Goal: Information Seeking & Learning: Learn about a topic

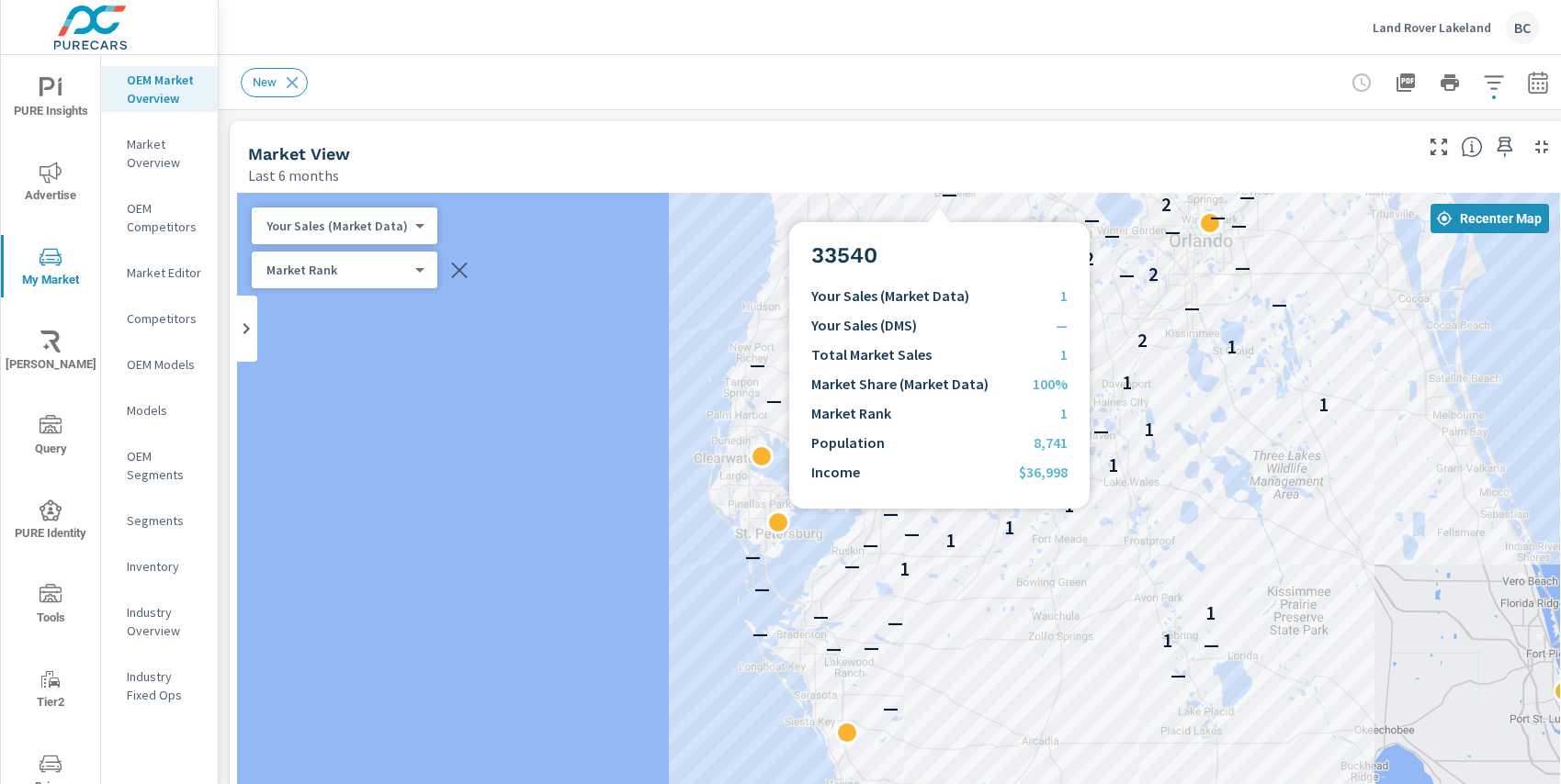
scroll to position [826, 0]
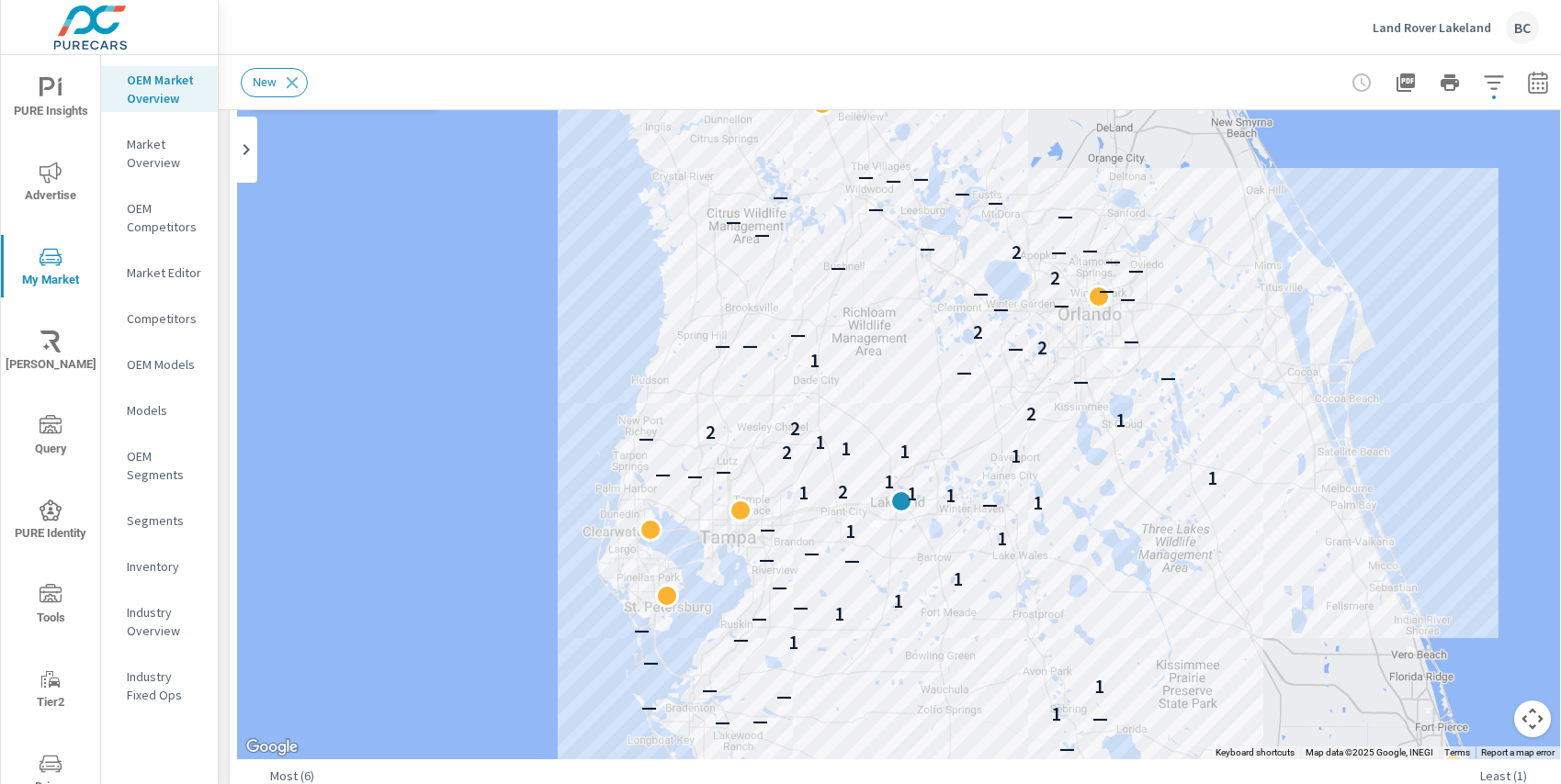
drag, startPoint x: 1178, startPoint y: 364, endPoint x: 1067, endPoint y: 619, distance: 278.1
click at [1067, 619] on div "2 — — — — — 1 — — — 1 — 1 — — — 1 — 1 — 1 — — — 1 1 — — 1 1 1 1 2 1 1 — — — 1 2…" at bounding box center [898, 386] width 1323 height 746
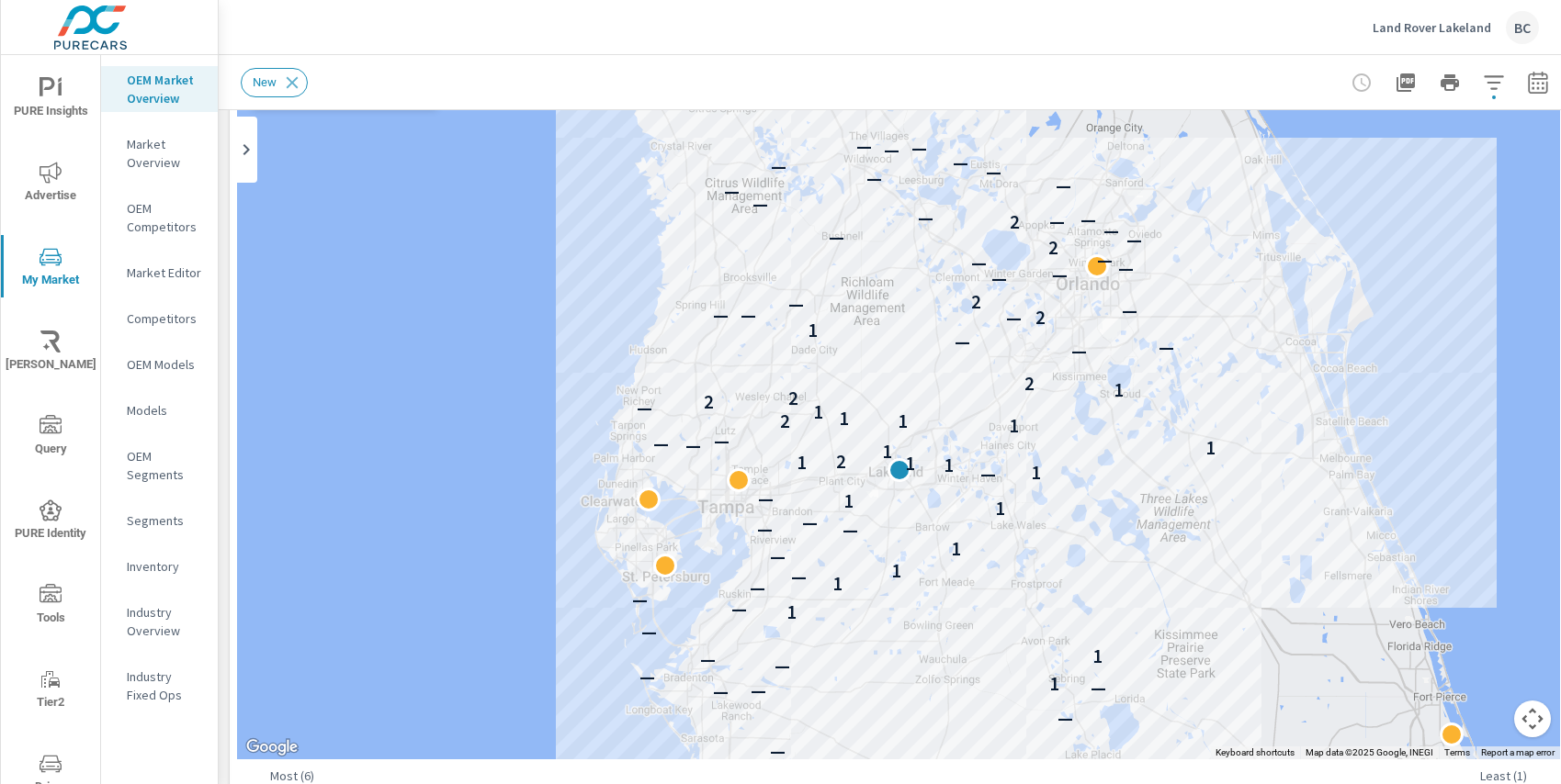
drag, startPoint x: 1238, startPoint y: 335, endPoint x: 1236, endPoint y: 303, distance: 32.1
click at [1236, 303] on div "— — — — — 1 — — — 1 — 1 — — — 1 — 1 — 1 — — — 1 1 — — 1 1 1 1 2 1 1 — — — 1 2 1…" at bounding box center [898, 386] width 1323 height 746
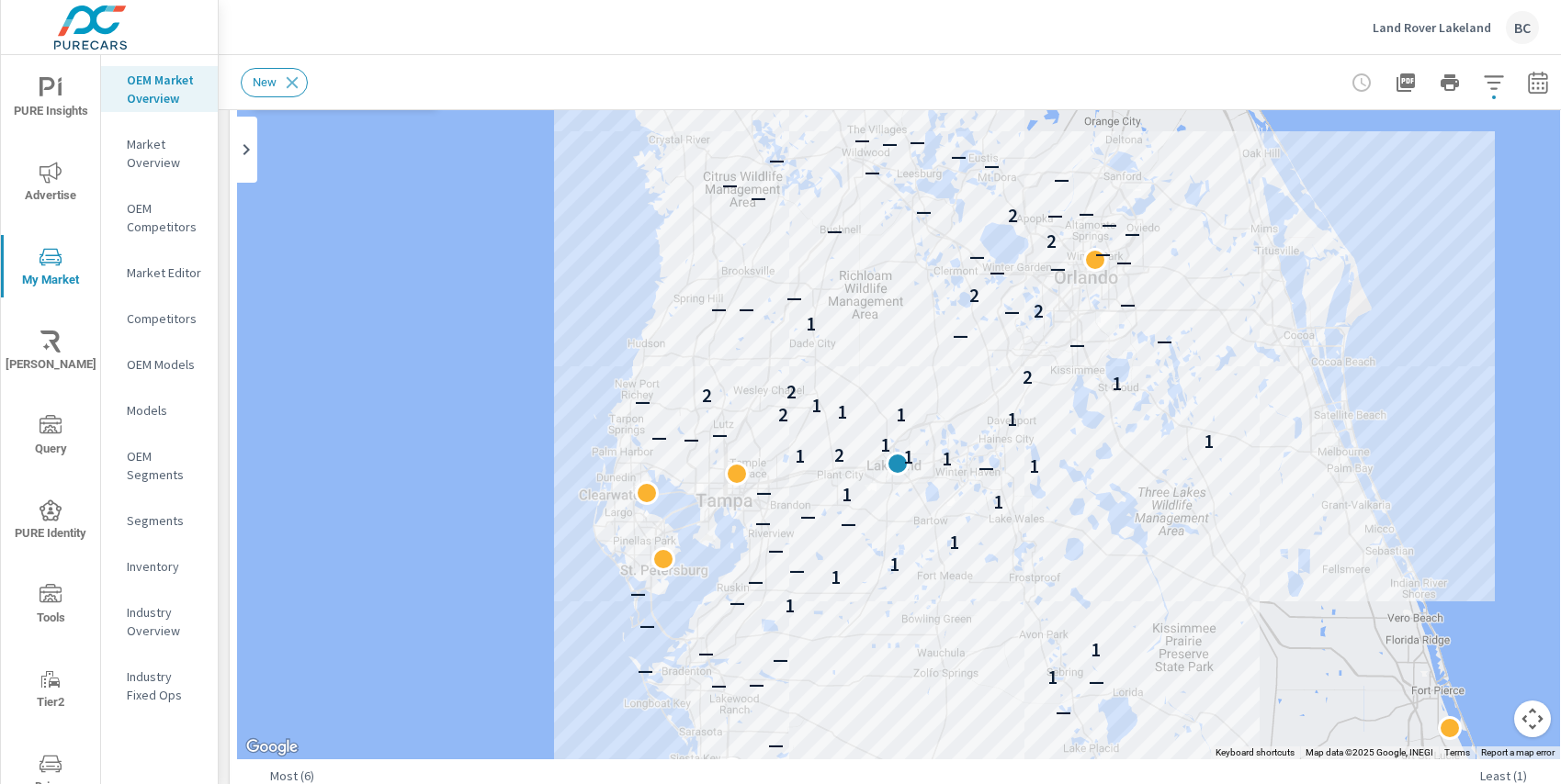
click at [1233, 295] on div "— — — — — 1 — — — 1 — 1 — — — 1 — 1 — 1 — — — 1 1 — — 1 1 1 1 2 1 1 — — — 1 2 1…" at bounding box center [898, 386] width 1323 height 746
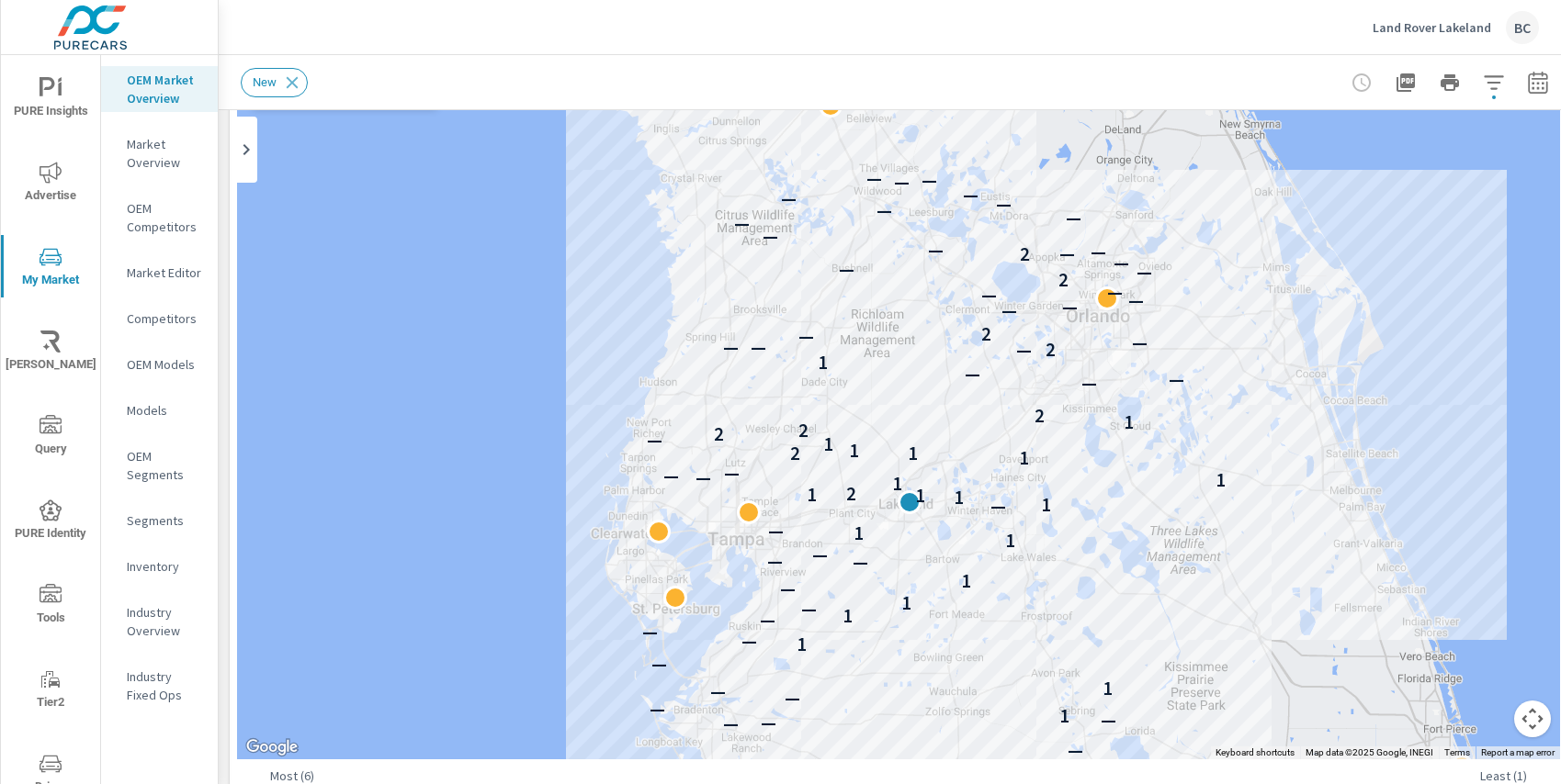
drag, startPoint x: 935, startPoint y: 228, endPoint x: 954, endPoint y: 290, distance: 64.8
click at [954, 290] on div "— — — — — 1 — — — 1 — 1 — — — 1 — 1 — 1 — — — 1 1 — — 1 1 1 1 2 1 1 — — — 1 2 1…" at bounding box center [898, 386] width 1323 height 746
click at [1077, 77] on div "New" at bounding box center [770, 83] width 1059 height 29
click at [154, 159] on p "Market Overview" at bounding box center [165, 152] width 77 height 36
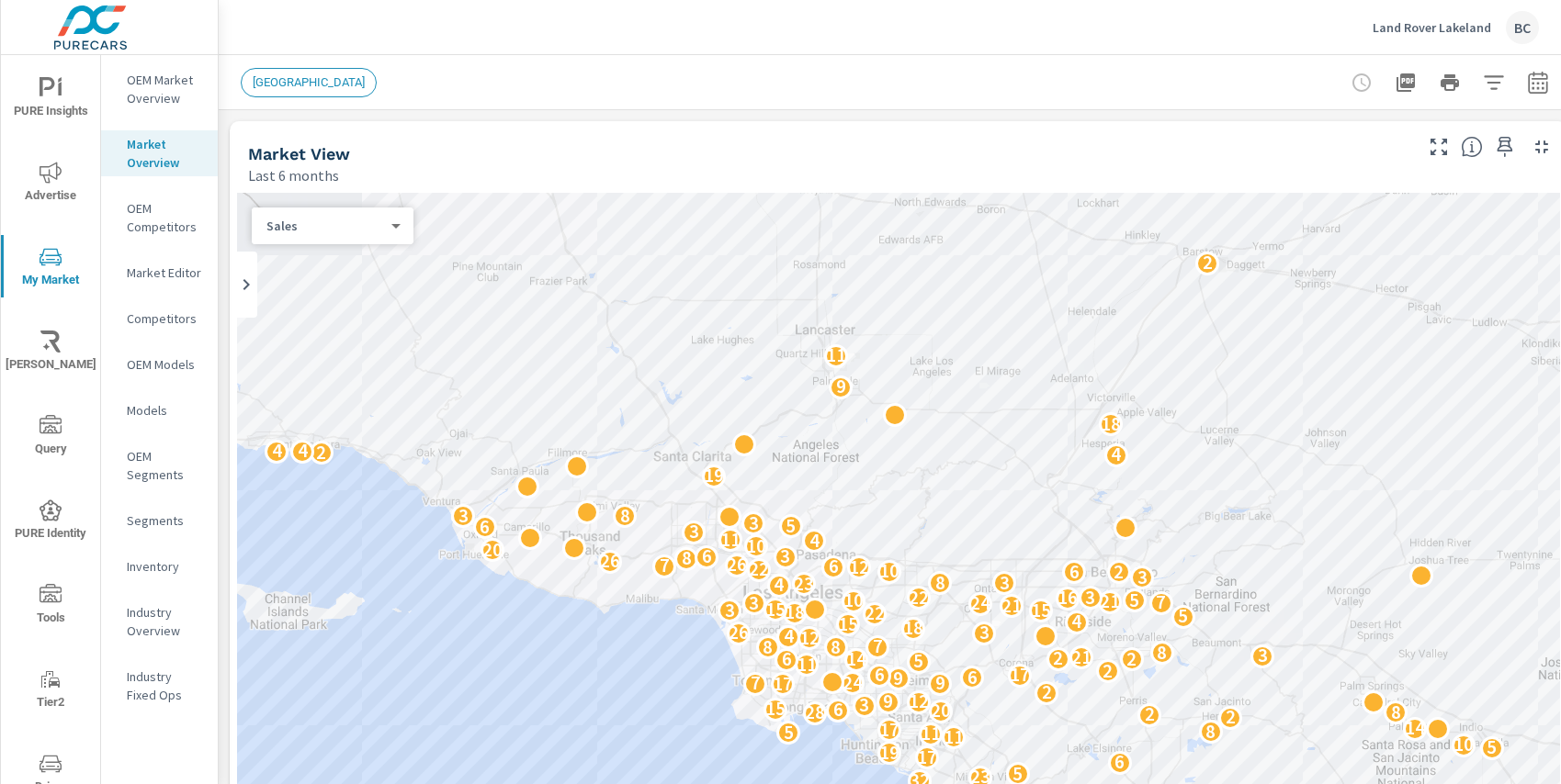
click at [307, 86] on span "[GEOGRAPHIC_DATA]" at bounding box center [309, 83] width 134 height 14
click at [306, 81] on span "[GEOGRAPHIC_DATA]" at bounding box center [309, 83] width 134 height 14
click at [289, 80] on span "[GEOGRAPHIC_DATA]" at bounding box center [309, 83] width 134 height 14
click at [246, 287] on icon at bounding box center [247, 284] width 7 height 11
click at [416, 286] on icon at bounding box center [417, 284] width 7 height 11
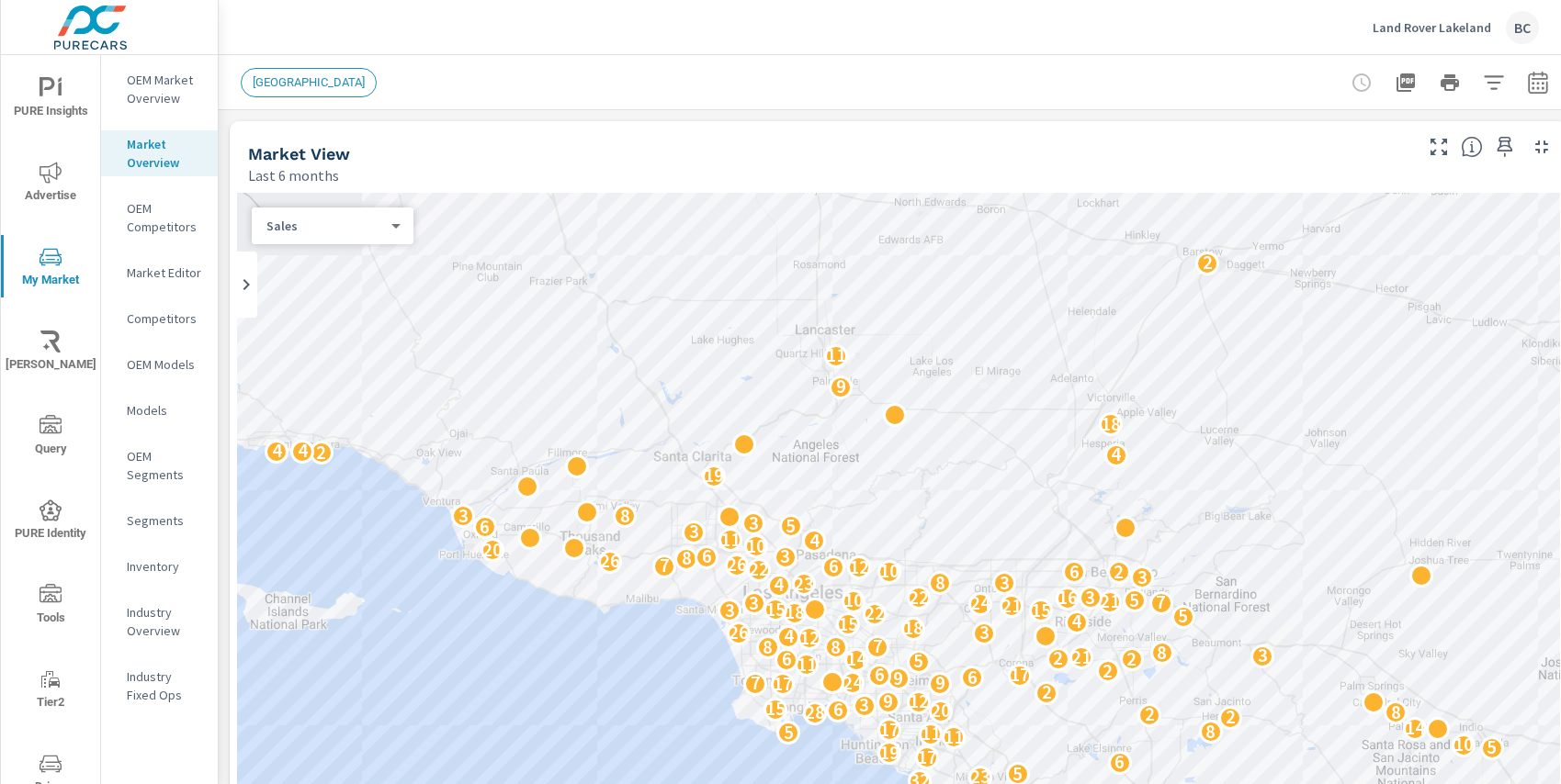
click at [302, 86] on span "[GEOGRAPHIC_DATA]" at bounding box center [309, 83] width 134 height 14
click at [396, 234] on div "Sales 0 ​" at bounding box center [332, 225] width 162 height 36
click at [395, 229] on body "PURE Insights Advertise My Market [PERSON_NAME] Query PURE Identity Tools Tier2…" at bounding box center [780, 392] width 1561 height 784
click at [459, 88] on div at bounding box center [780, 392] width 1561 height 784
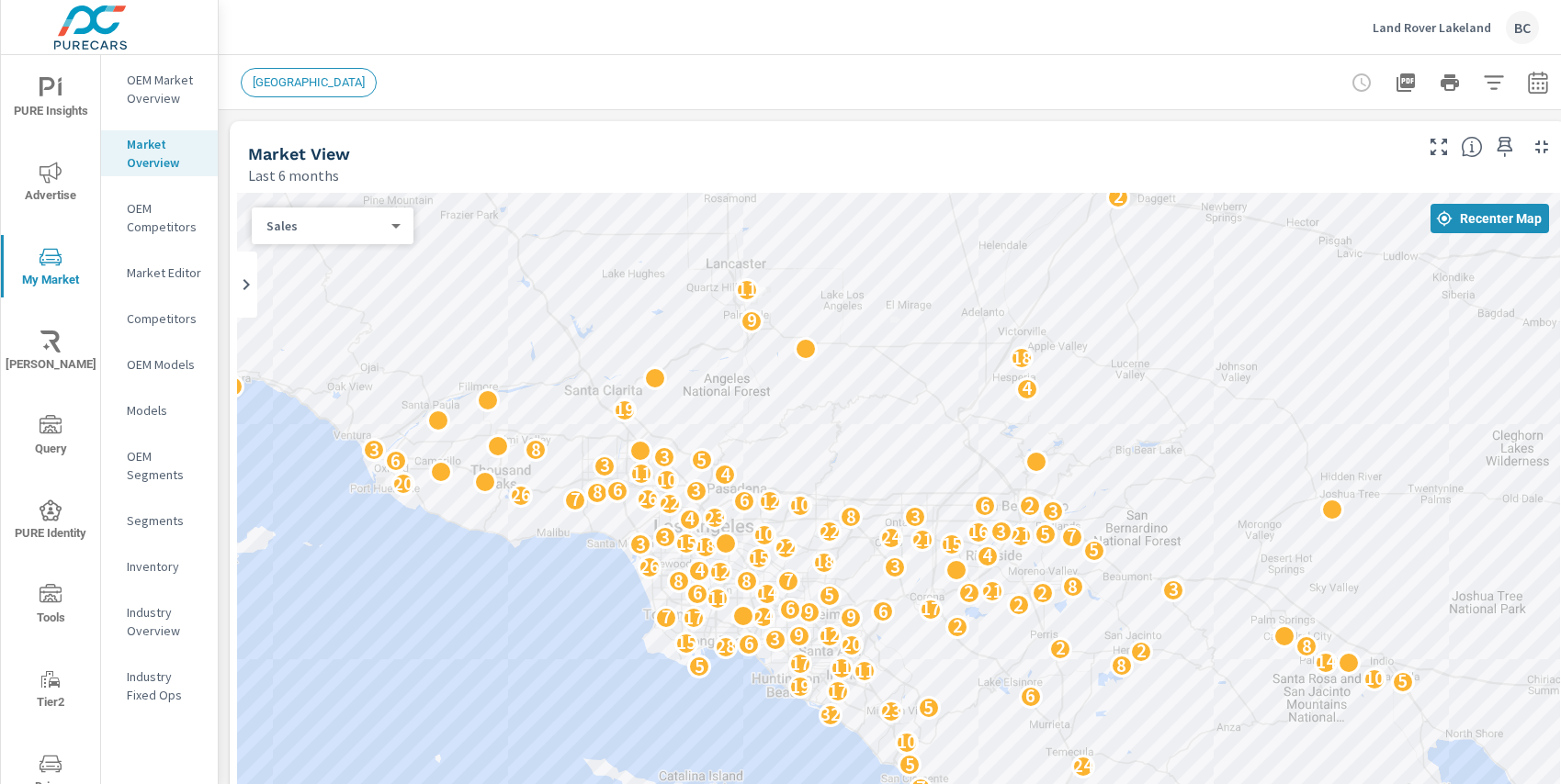
drag, startPoint x: 584, startPoint y: 321, endPoint x: 494, endPoint y: 259, distance: 109.3
click at [494, 259] on div "10 14 10 8 3 10 10 7 5 7 18 2 24 8 6 4 28 19 6 2 3 7 24 5 10 2 32 23 5 6 17 19 …" at bounding box center [898, 565] width 1323 height 746
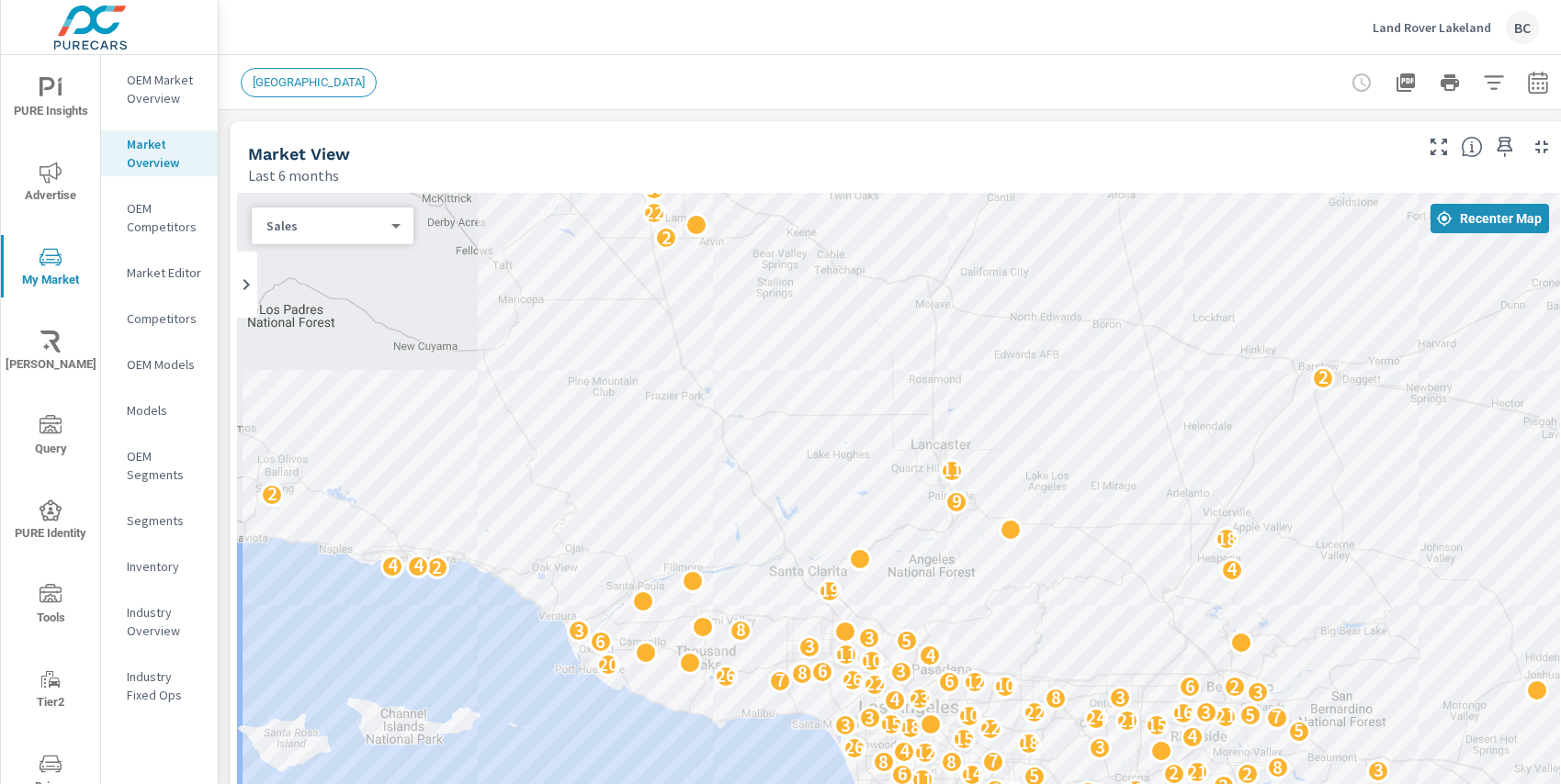
drag, startPoint x: 489, startPoint y: 253, endPoint x: 704, endPoint y: 448, distance: 290.3
click at [704, 448] on div "10 14 10 8 3 10 10 7 5 7 18 2 24 8 6 4 28 19 6 2 3 7 24 5 10 2 32 23 5 6 17 19 …" at bounding box center [898, 565] width 1323 height 746
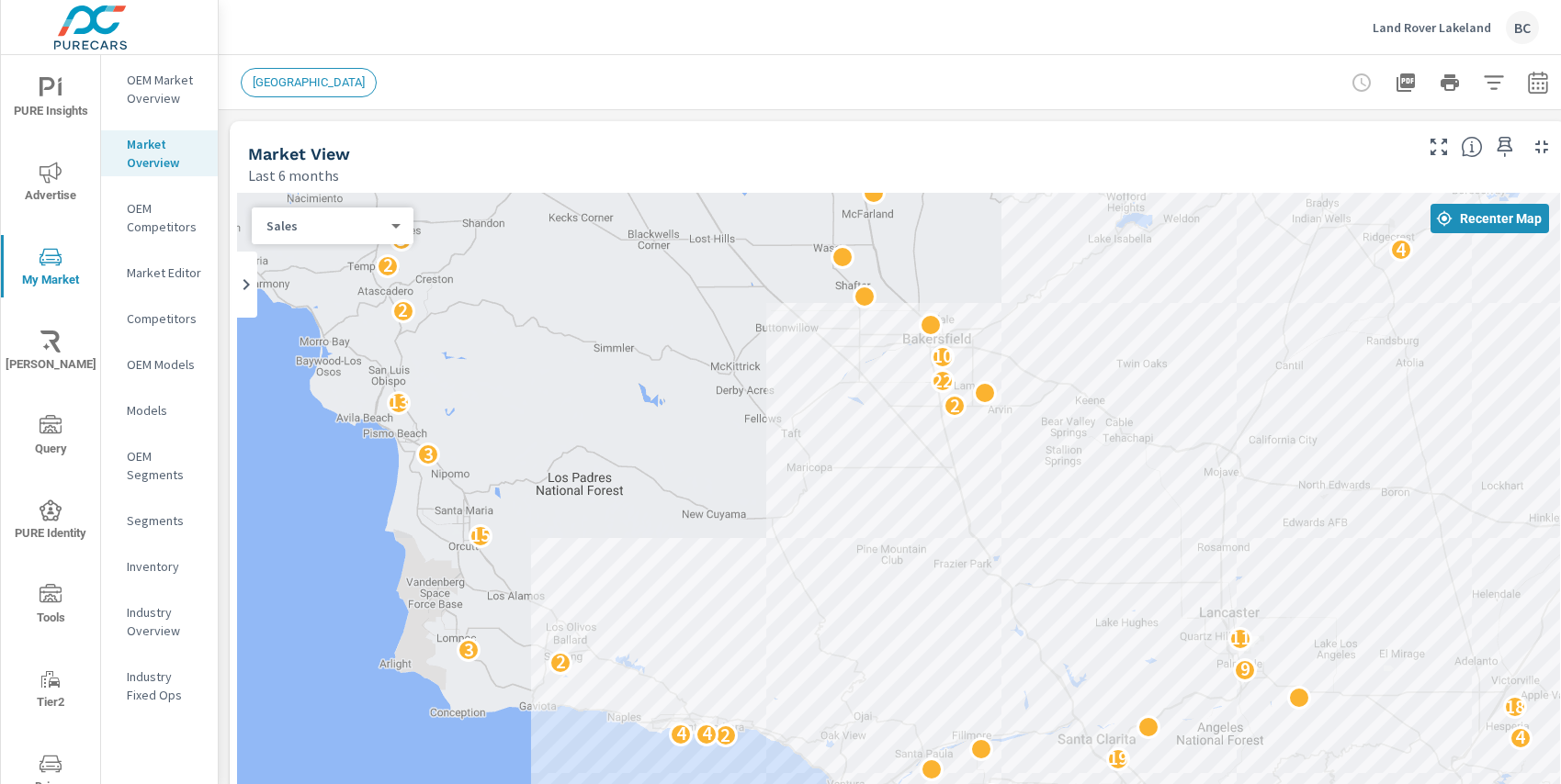
drag, startPoint x: 482, startPoint y: 308, endPoint x: 785, endPoint y: 490, distance: 353.5
click at [785, 490] on div "7 16 12 9 3 16 9 2 6 4 28 19 6 2 3 7 24 5 10 32 23 5 6 17 19 5 10 11 11 5 8 17 …" at bounding box center [898, 565] width 1323 height 746
drag, startPoint x: 405, startPoint y: 294, endPoint x: 859, endPoint y: 623, distance: 560.7
click at [859, 623] on div "← Move left → Move right ↑ Move up ↓ Move down + Zoom in - Zoom out Home Jump l…" at bounding box center [898, 593] width 1323 height 803
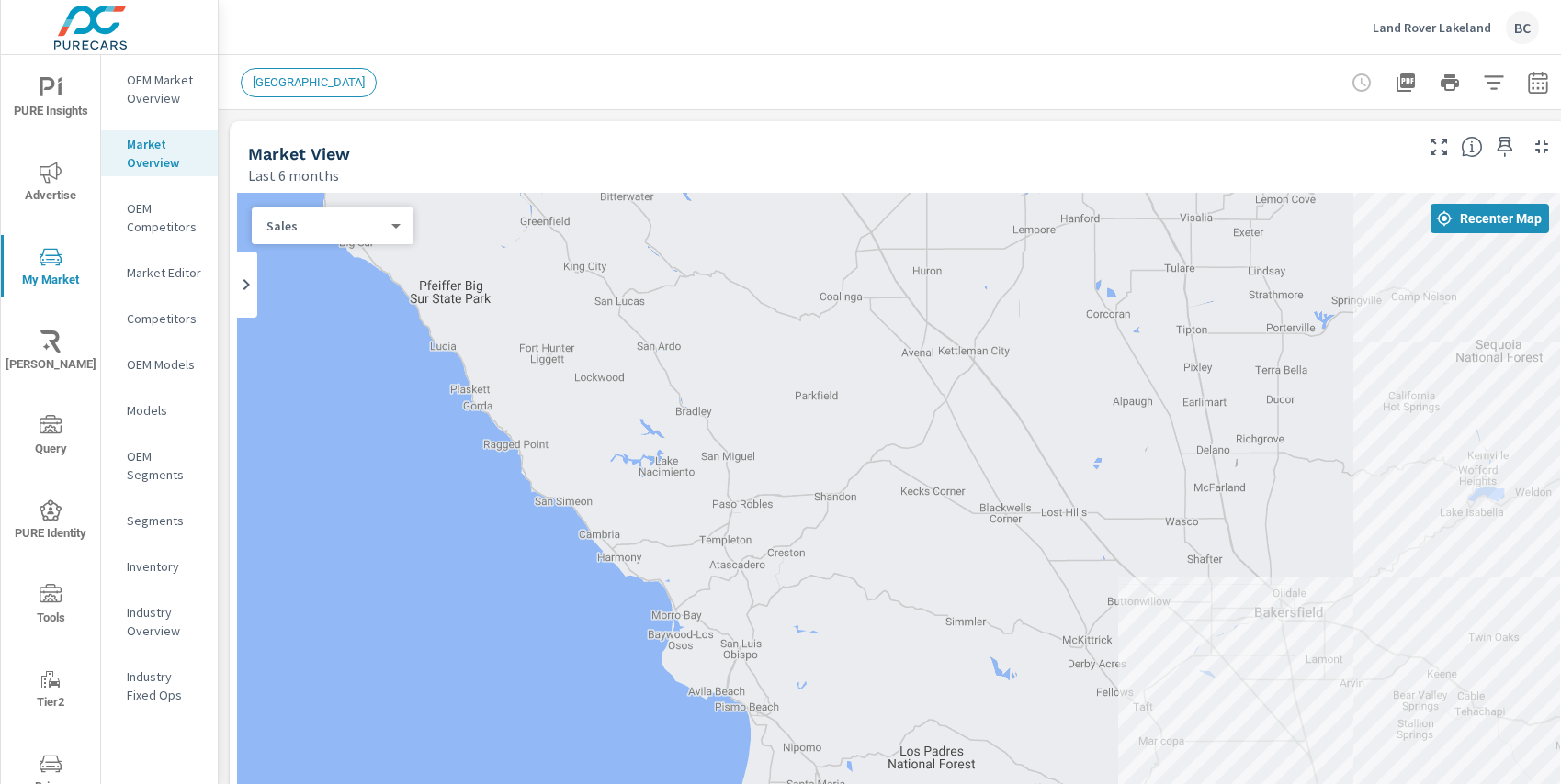
drag, startPoint x: 502, startPoint y: 319, endPoint x: 855, endPoint y: 595, distance: 448.1
click at [855, 595] on div "7 16 12 9 3 16 9 2 6 4 28 19 6 2 3 7 24 5 10 32 23 5 6 17 19 5 10 11 11 5 8 17 …" at bounding box center [898, 565] width 1323 height 746
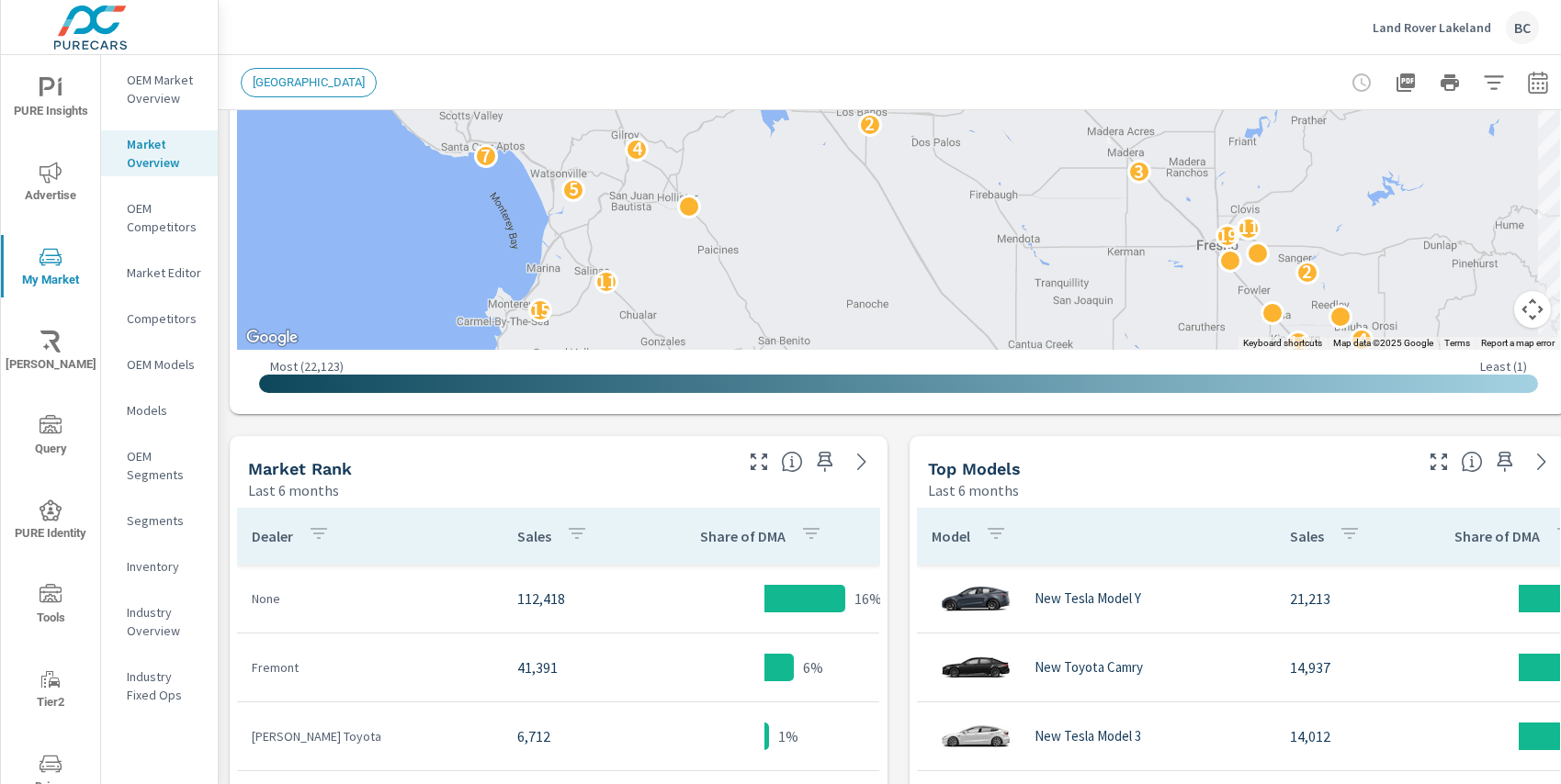
drag, startPoint x: 575, startPoint y: 359, endPoint x: 762, endPoint y: 764, distance: 446.1
click at [762, 764] on div "Market View Last 6 months ← Move left → Move right ↑ Move up ↓ Move down + Zoom…" at bounding box center [897, 651] width 1359 height 2260
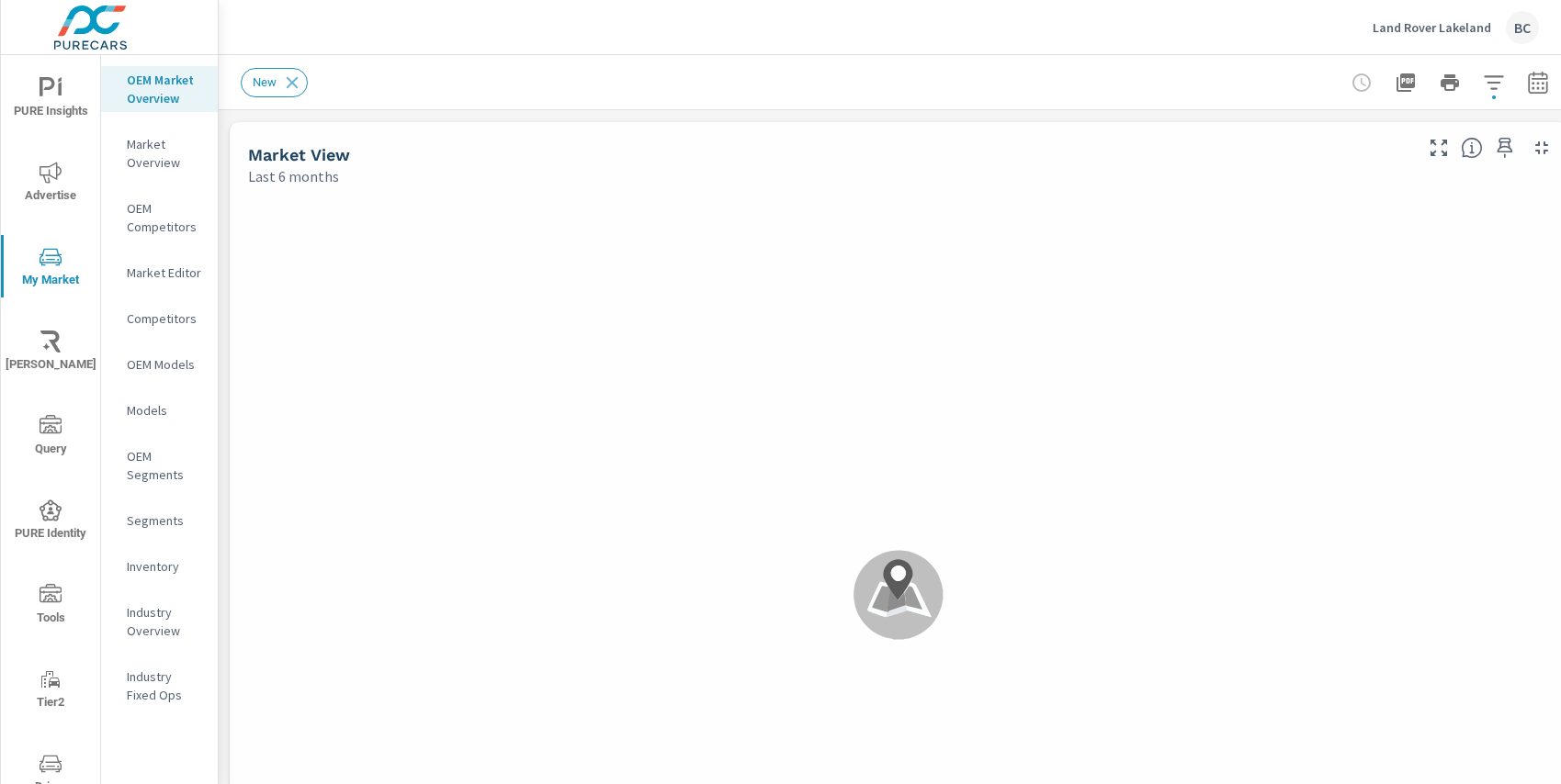
scroll to position [826, 0]
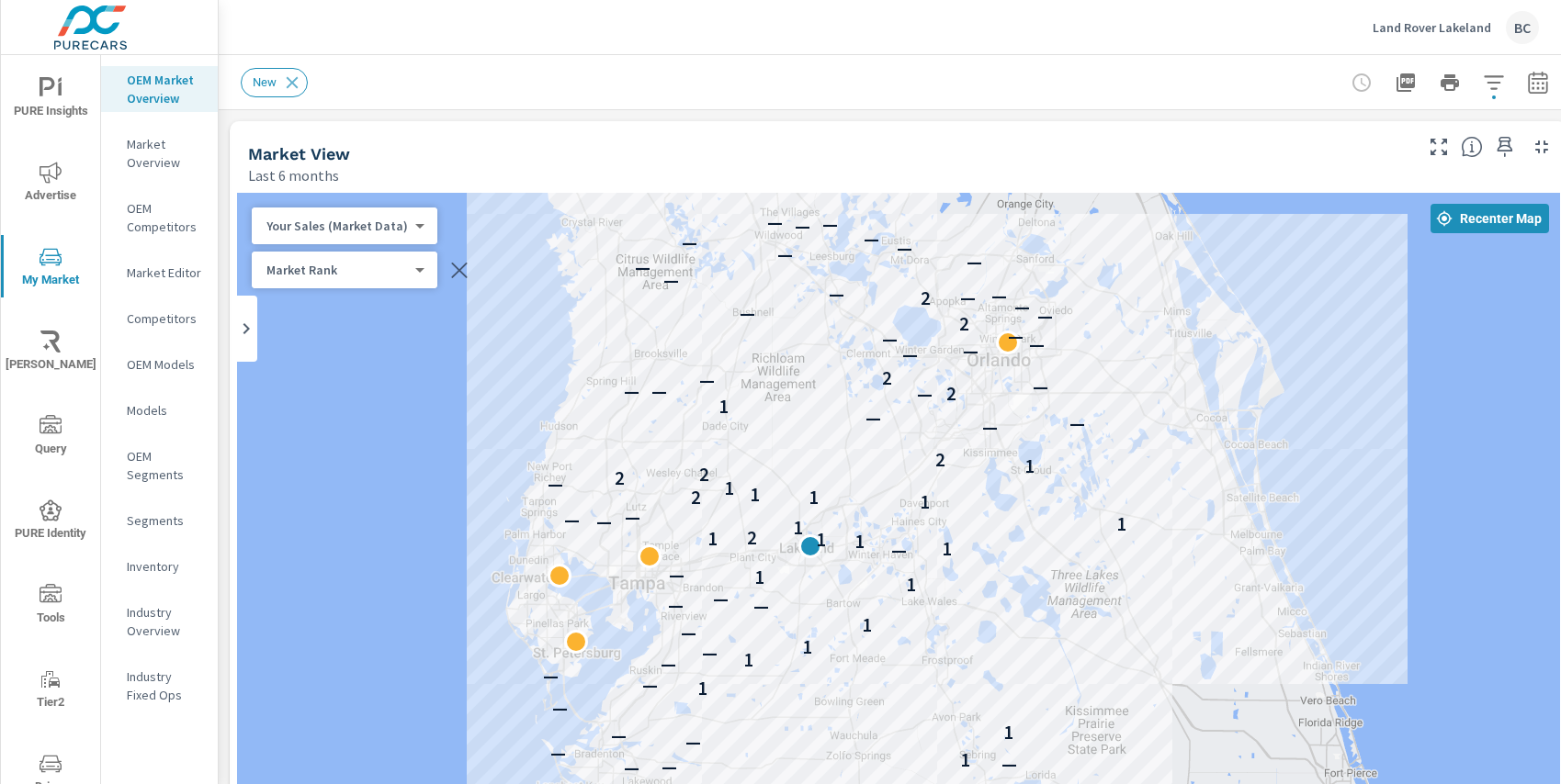
drag, startPoint x: 1194, startPoint y: 481, endPoint x: 1091, endPoint y: 342, distance: 173.0
click at [1091, 342] on div "— — — — — 1 — — — 1 — 1 — — — 1 — 1 — 1 — — — 1 1 — — 1 1 1 1 2 1 1 — — — 1 2 1…" at bounding box center [898, 565] width 1323 height 746
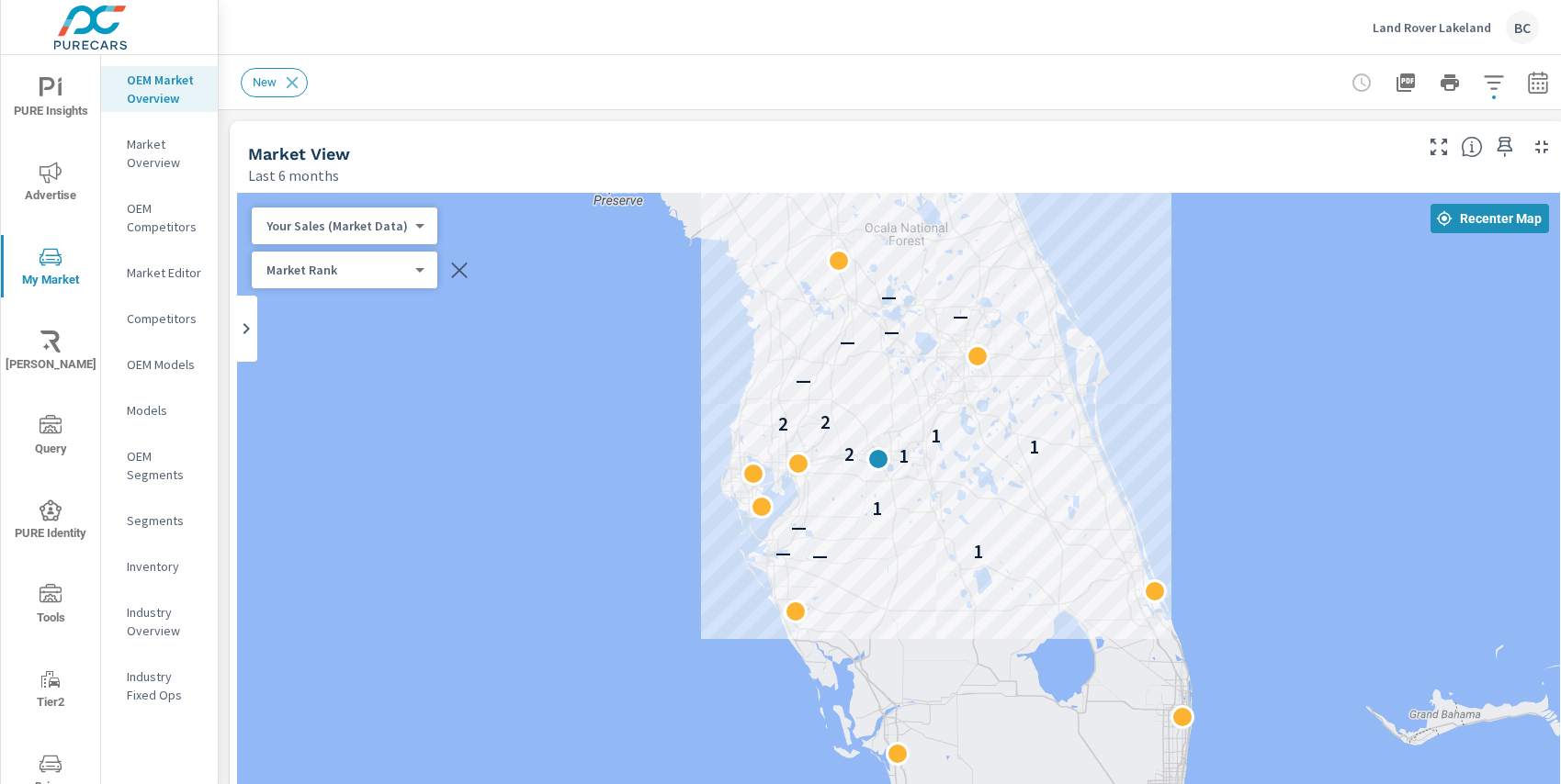
drag, startPoint x: 1093, startPoint y: 501, endPoint x: 879, endPoint y: 403, distance: 235.4
click at [879, 403] on div "2 — — 1 — 1 1 2 1 1 2 2 — — — — —" at bounding box center [898, 565] width 1323 height 746
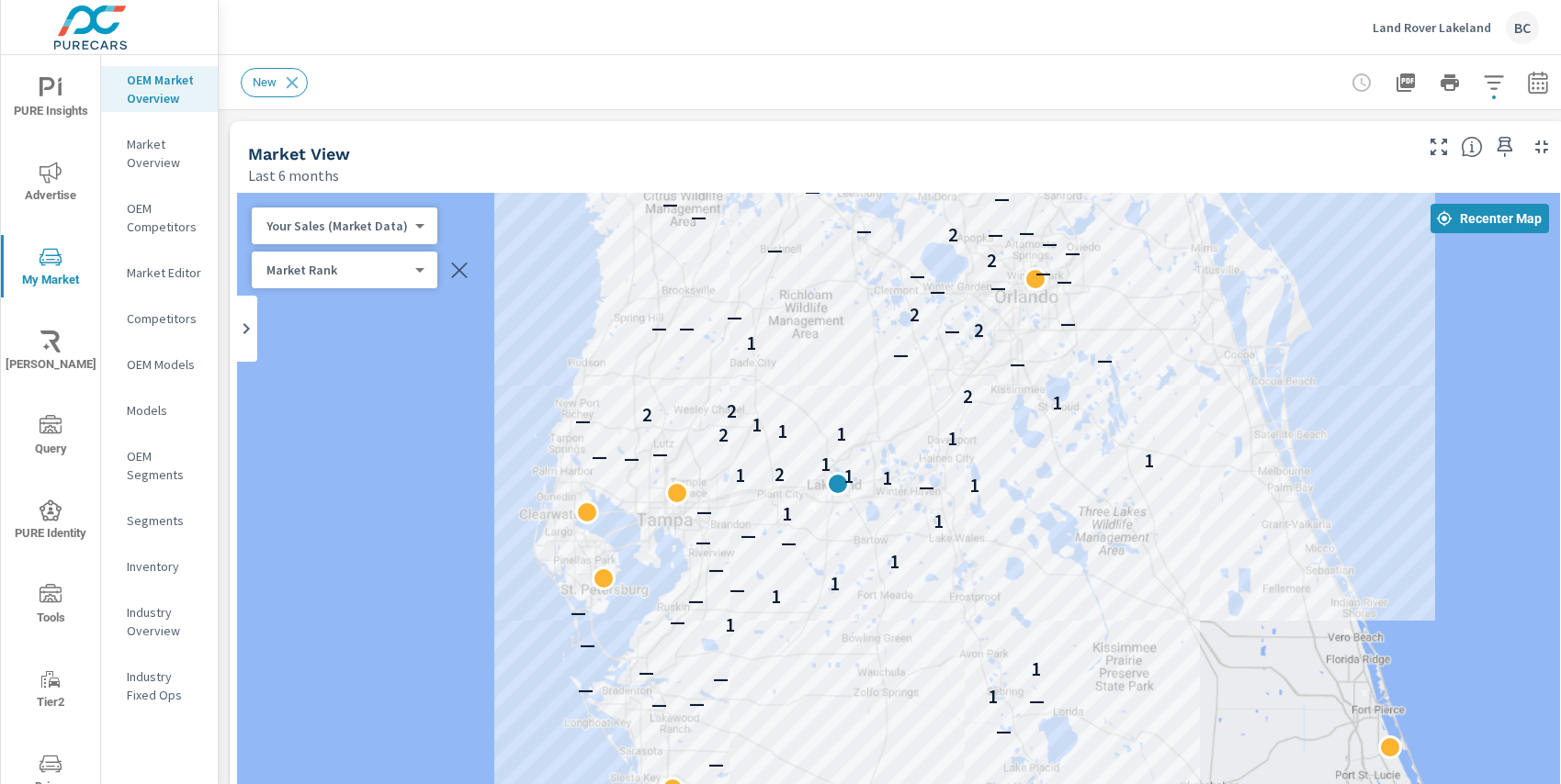
drag, startPoint x: 936, startPoint y: 431, endPoint x: 905, endPoint y: 411, distance: 36.9
click at [905, 411] on div "— — — — — 1 — — — 1 — 1 — — — 1 — 1 — 1 — — — 1 1 — — 1 1 1 1 2 1 1 — — — 1 2 1…" at bounding box center [898, 565] width 1323 height 746
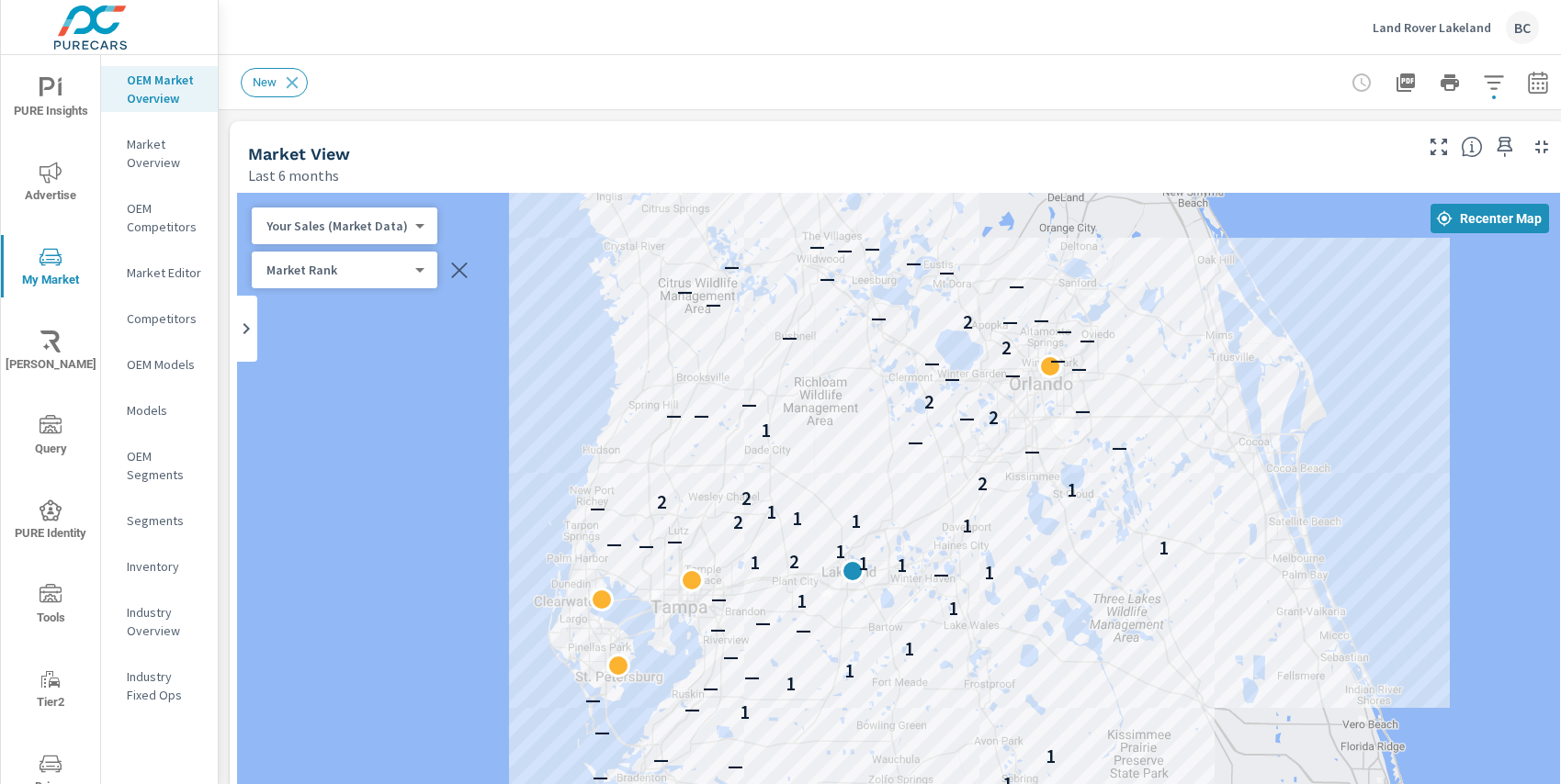
drag, startPoint x: 1114, startPoint y: 326, endPoint x: 1128, endPoint y: 416, distance: 91.1
click at [1128, 416] on div "— — — — — 1 — — — 1 — 1 — — — 1 — 1 — 1 — — — 1 1 — — 1 1 1 1 2 1 1 — — — 1 2 1…" at bounding box center [898, 565] width 1323 height 746
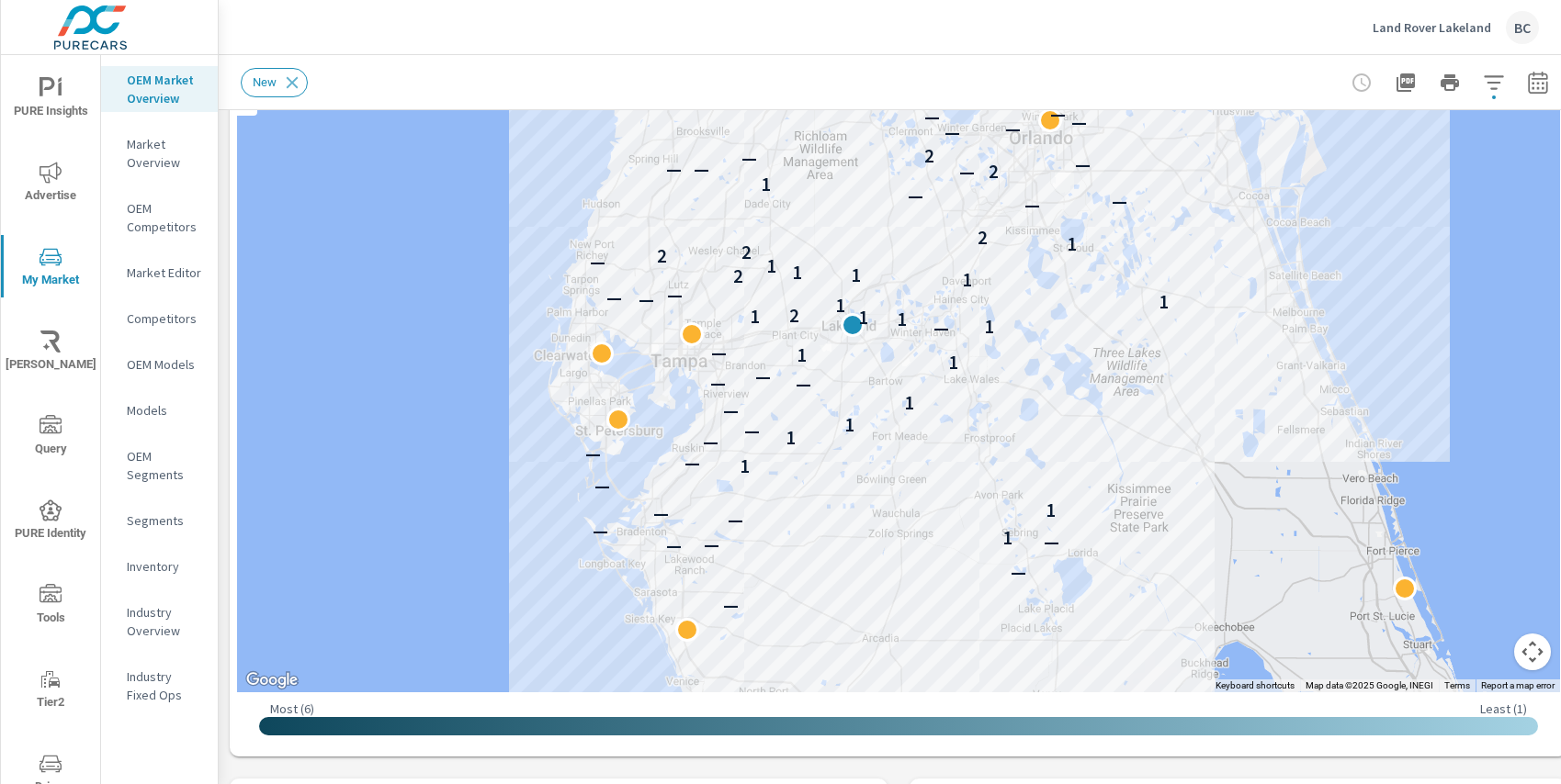
scroll to position [180, 0]
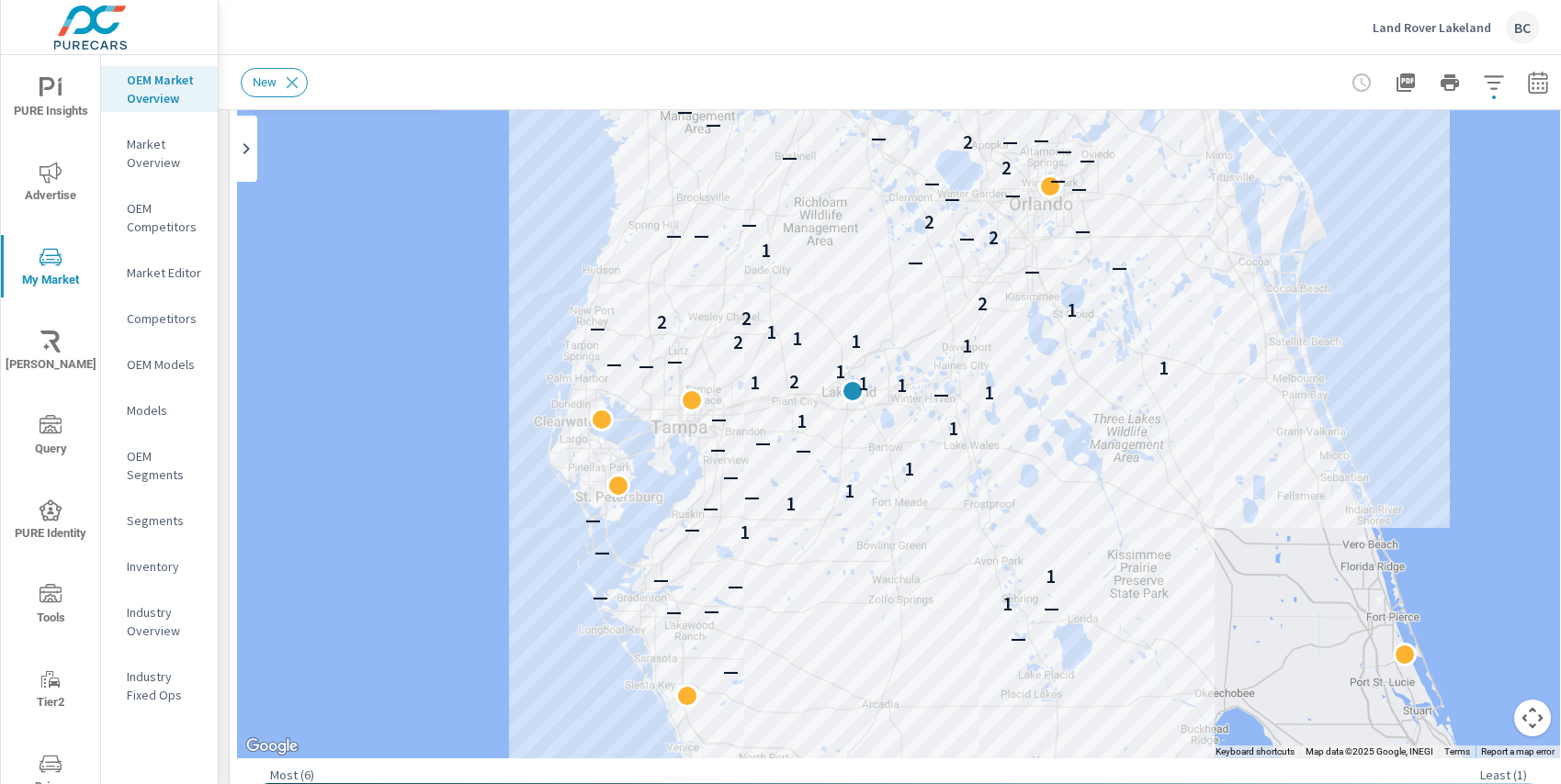
click at [145, 149] on p "Market Overview" at bounding box center [165, 152] width 77 height 36
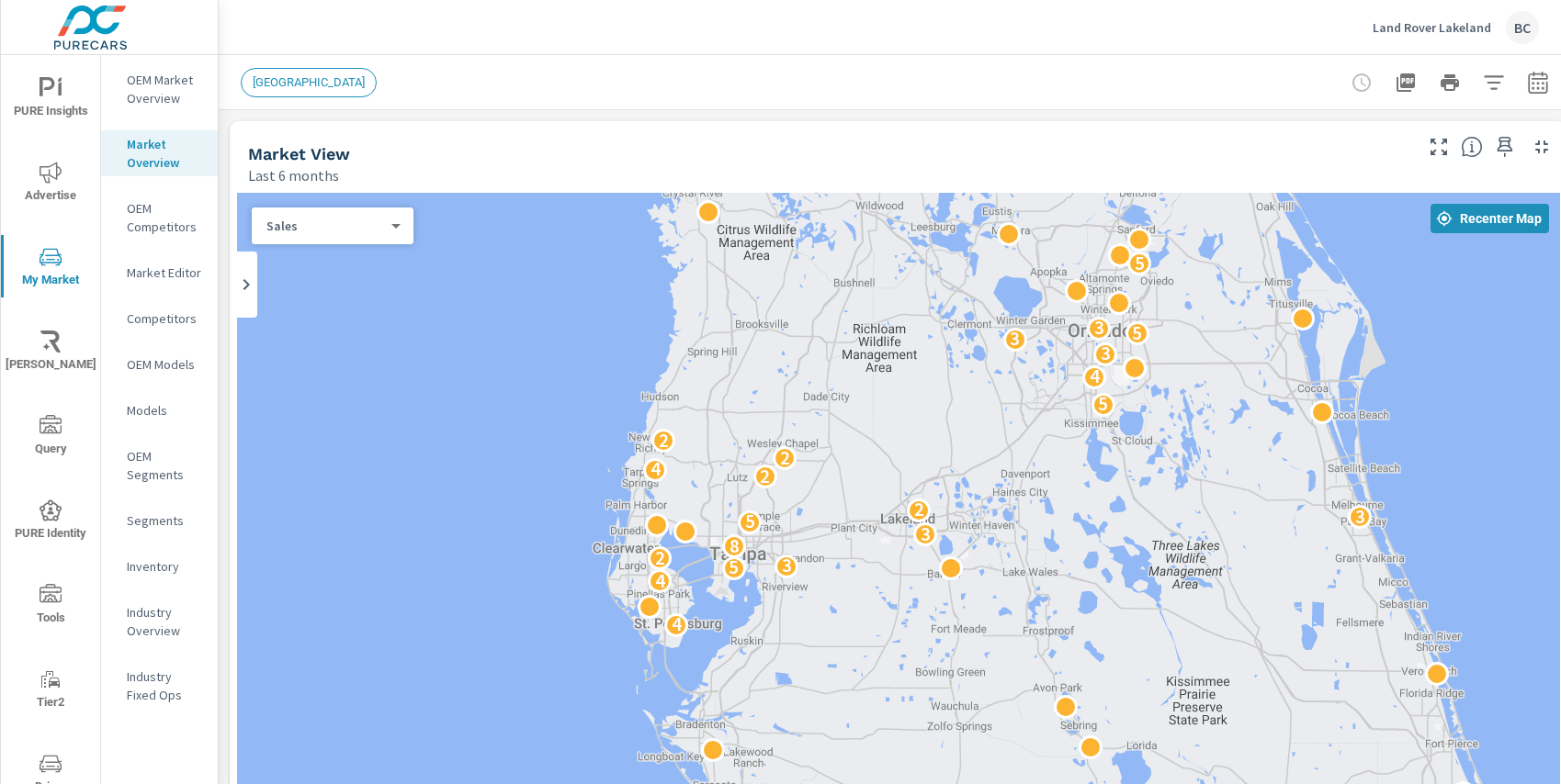
drag, startPoint x: 906, startPoint y: 553, endPoint x: 907, endPoint y: 354, distance: 199.0
click at [907, 354] on div "6 5 3 3 2 10 8 4 3 4 9 3 2 4 4 5 3 2 8 3 5 3 2 2 4 2 2 5 4 3 3 5 3 5 3 2 5 3 3 …" at bounding box center [898, 565] width 1323 height 746
click at [397, 225] on body "PURE Insights Advertise My Market [PERSON_NAME] Query PURE Identity Tools Tier2…" at bounding box center [780, 392] width 1561 height 784
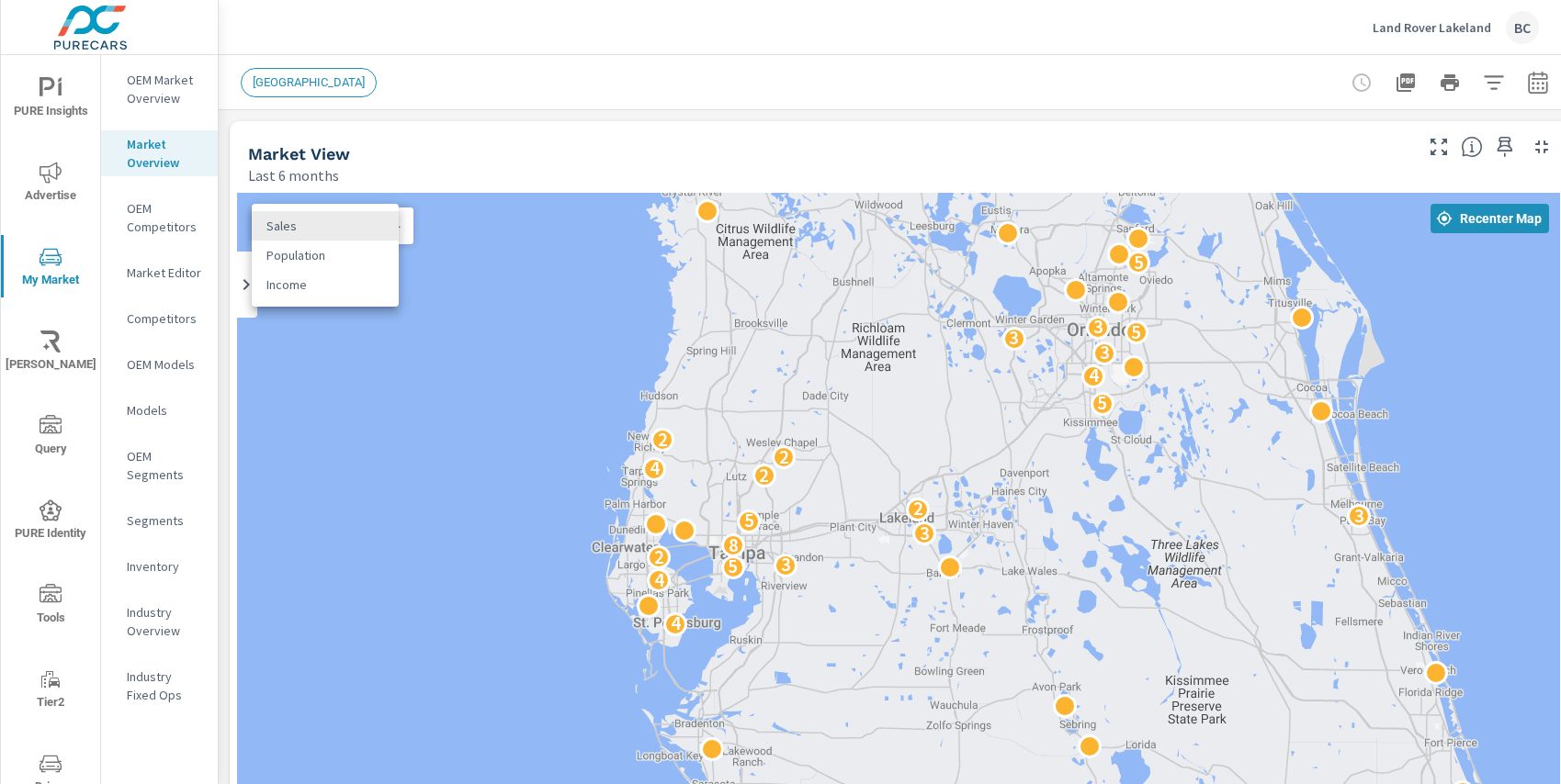
click at [397, 225] on li "Sales" at bounding box center [325, 226] width 147 height 29
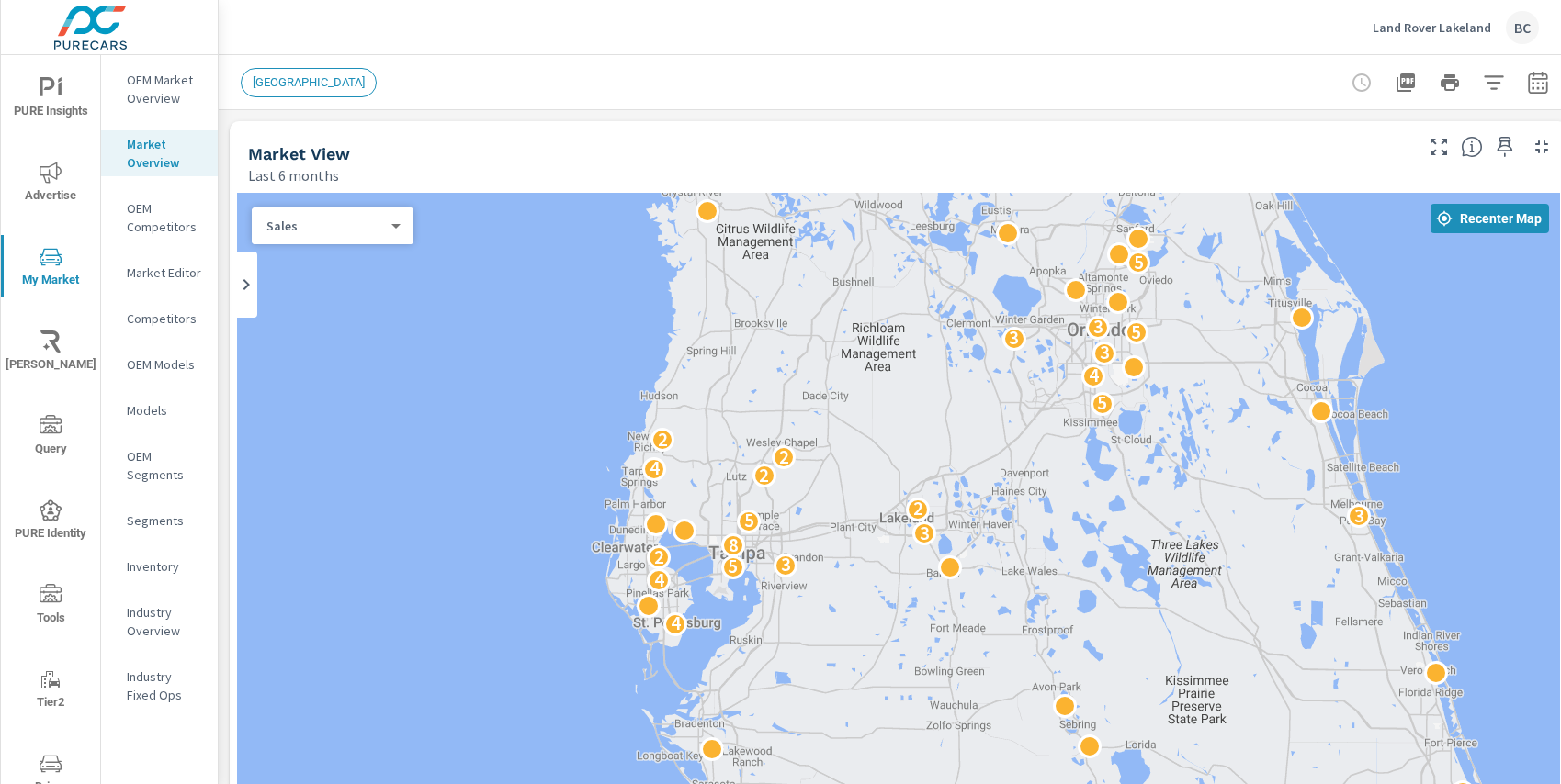
click at [374, 225] on body "PURE Insights Advertise My Market [PERSON_NAME] Query PURE Identity Tools Tier2…" at bounding box center [780, 392] width 1561 height 784
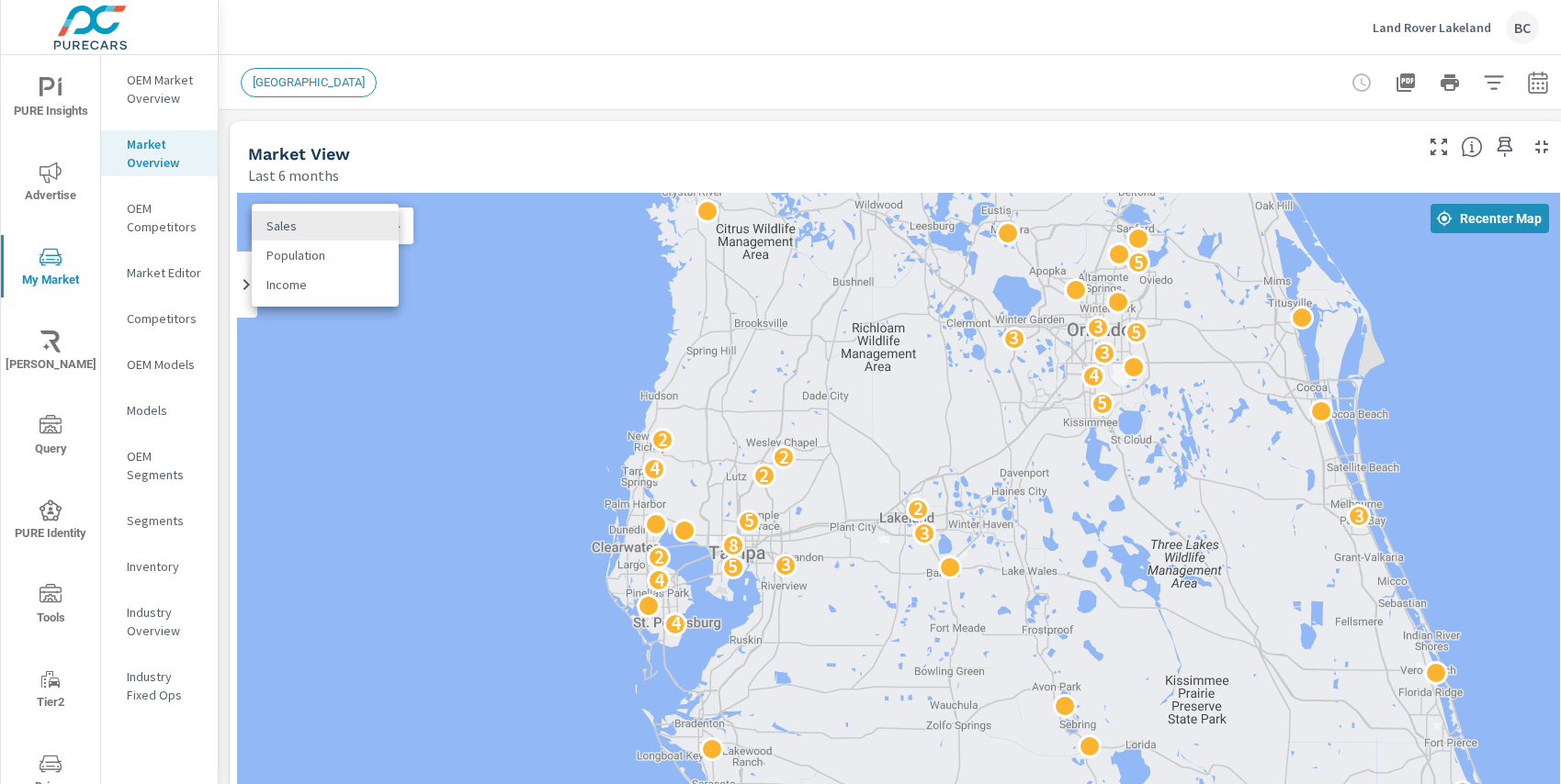
click at [362, 231] on li "Sales" at bounding box center [325, 226] width 147 height 29
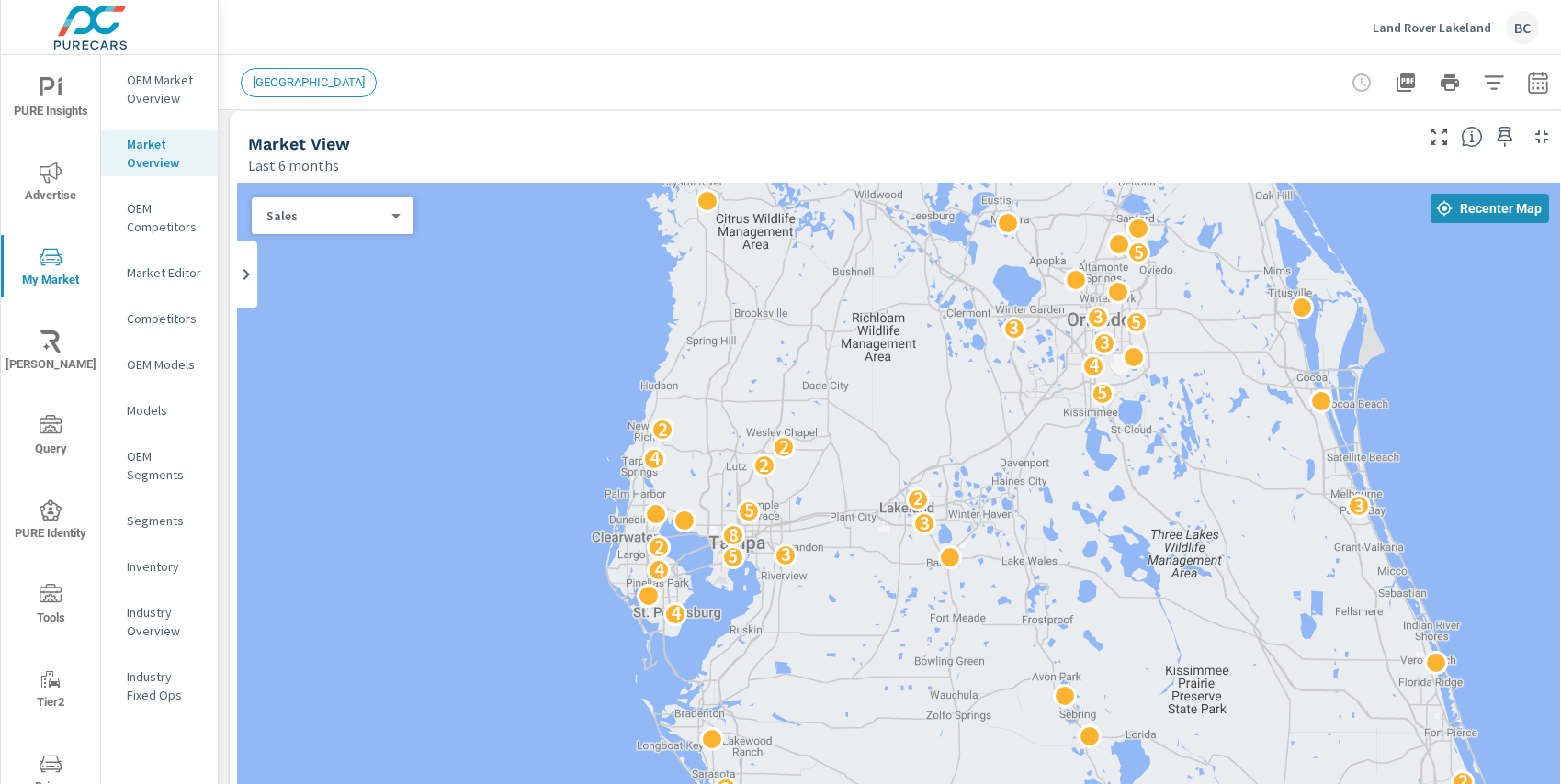
scroll to position [46, 0]
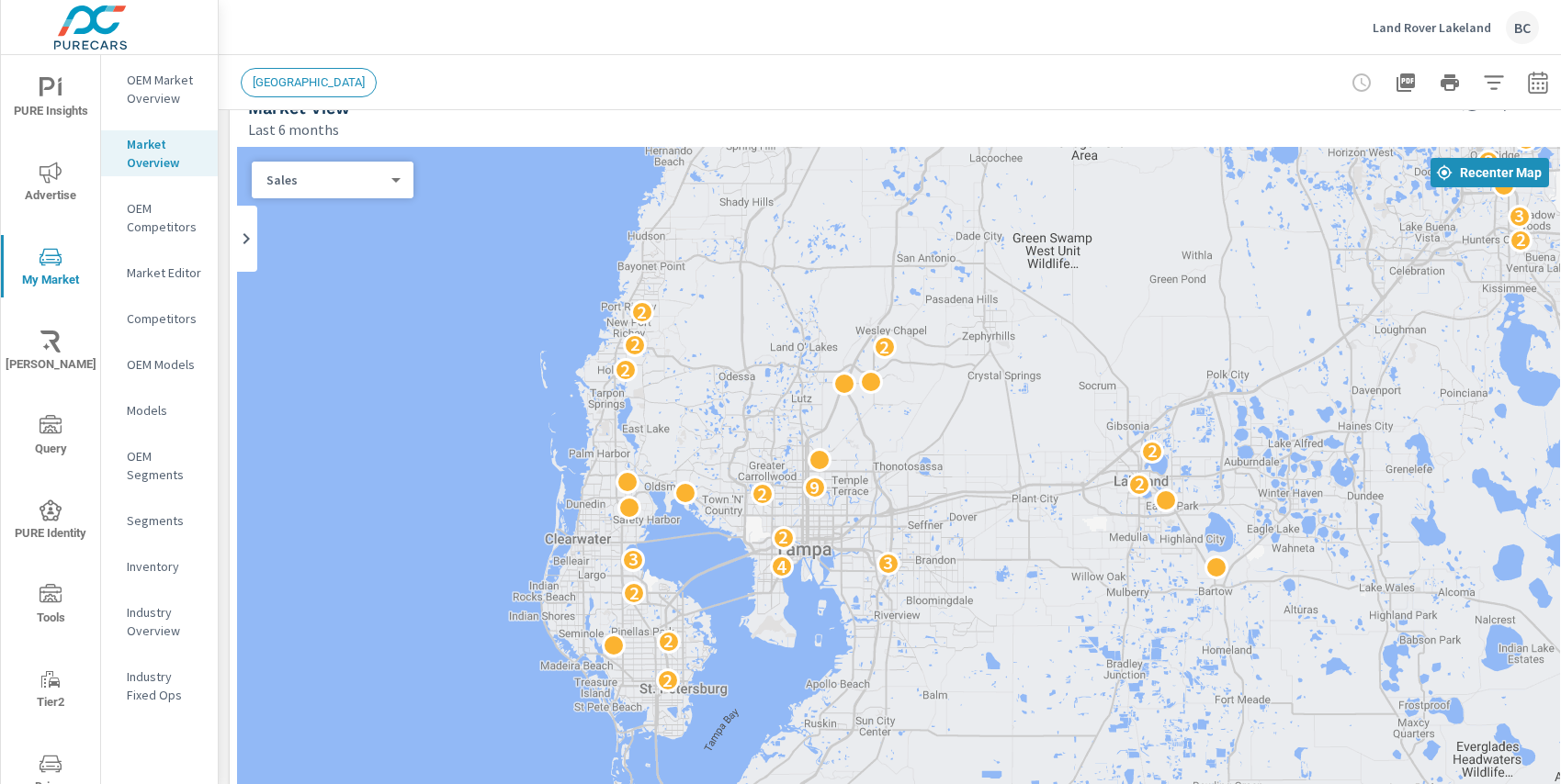
drag, startPoint x: 787, startPoint y: 501, endPoint x: 772, endPoint y: 413, distance: 89.3
click at [772, 413] on div "3 2 4 2 2 2 2 2 4 3 3 2 2 9 2 2 2 2 2 2 2 3 2 3 3 2 2 2 3 3 2" at bounding box center [898, 520] width 1323 height 746
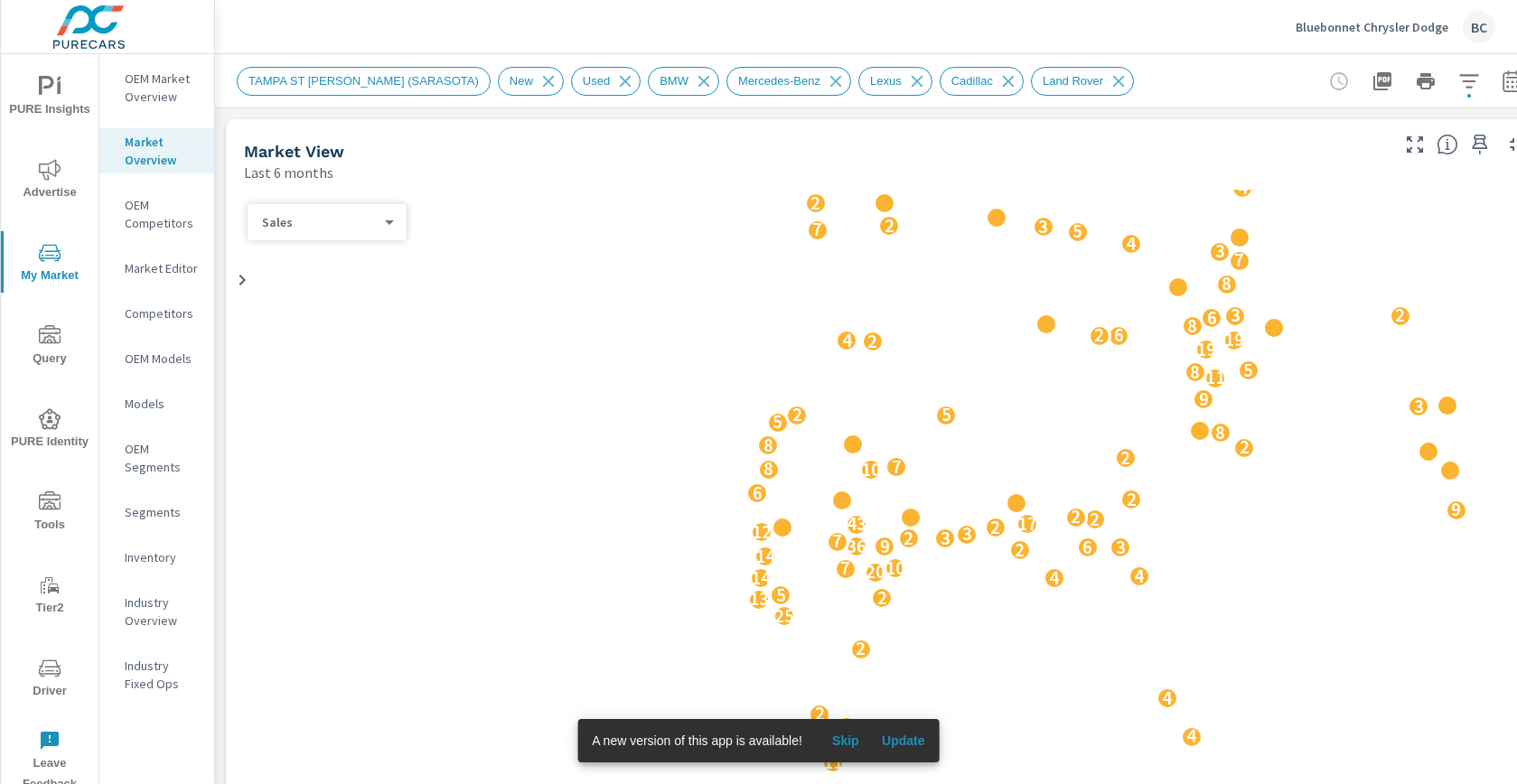
scroll to position [2101, 0]
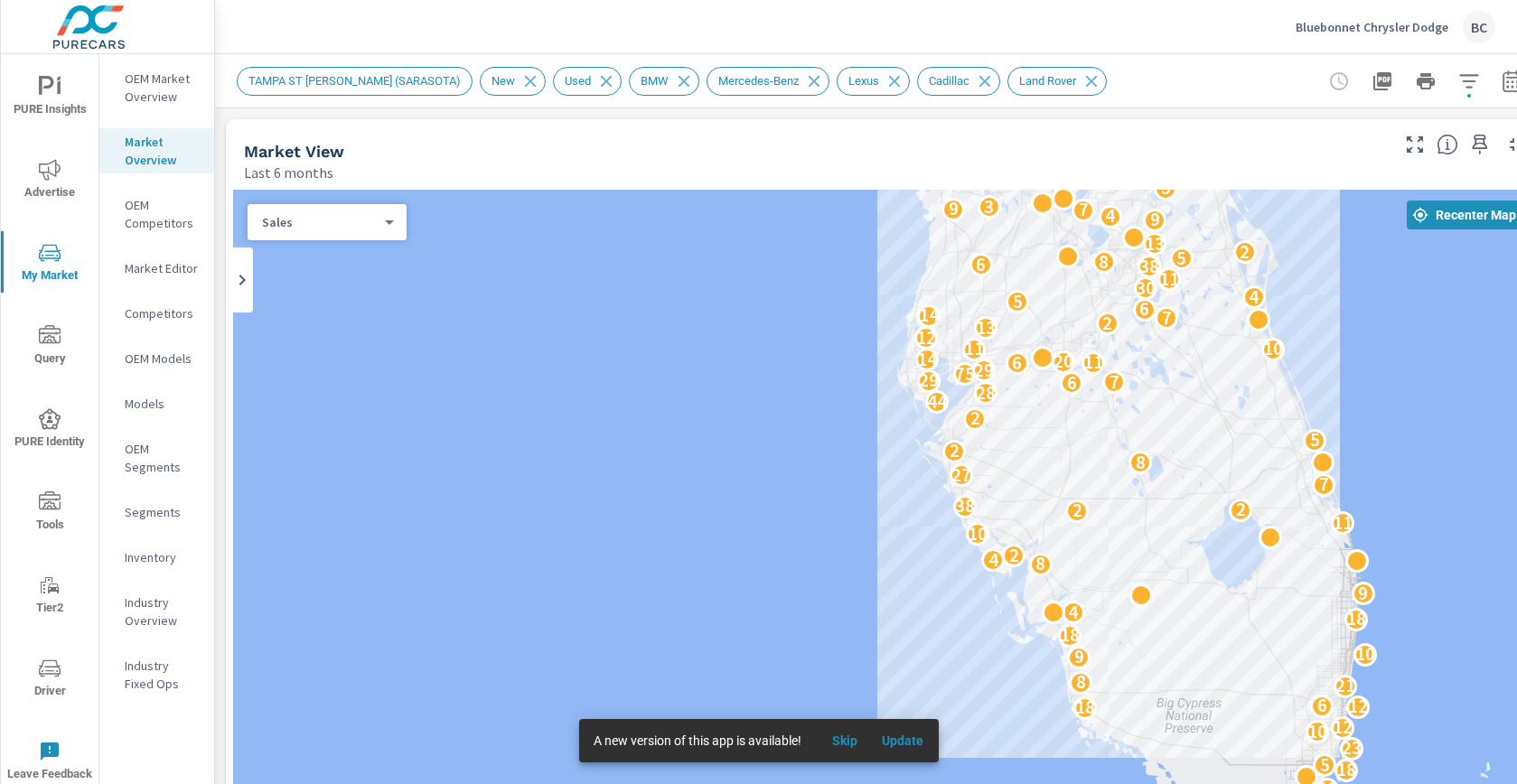
click at [373, 224] on body "PURE Insights Advertise My Market Query PURE Identity Tools Tier2 Driver Leave …" at bounding box center [758, 392] width 1517 height 784
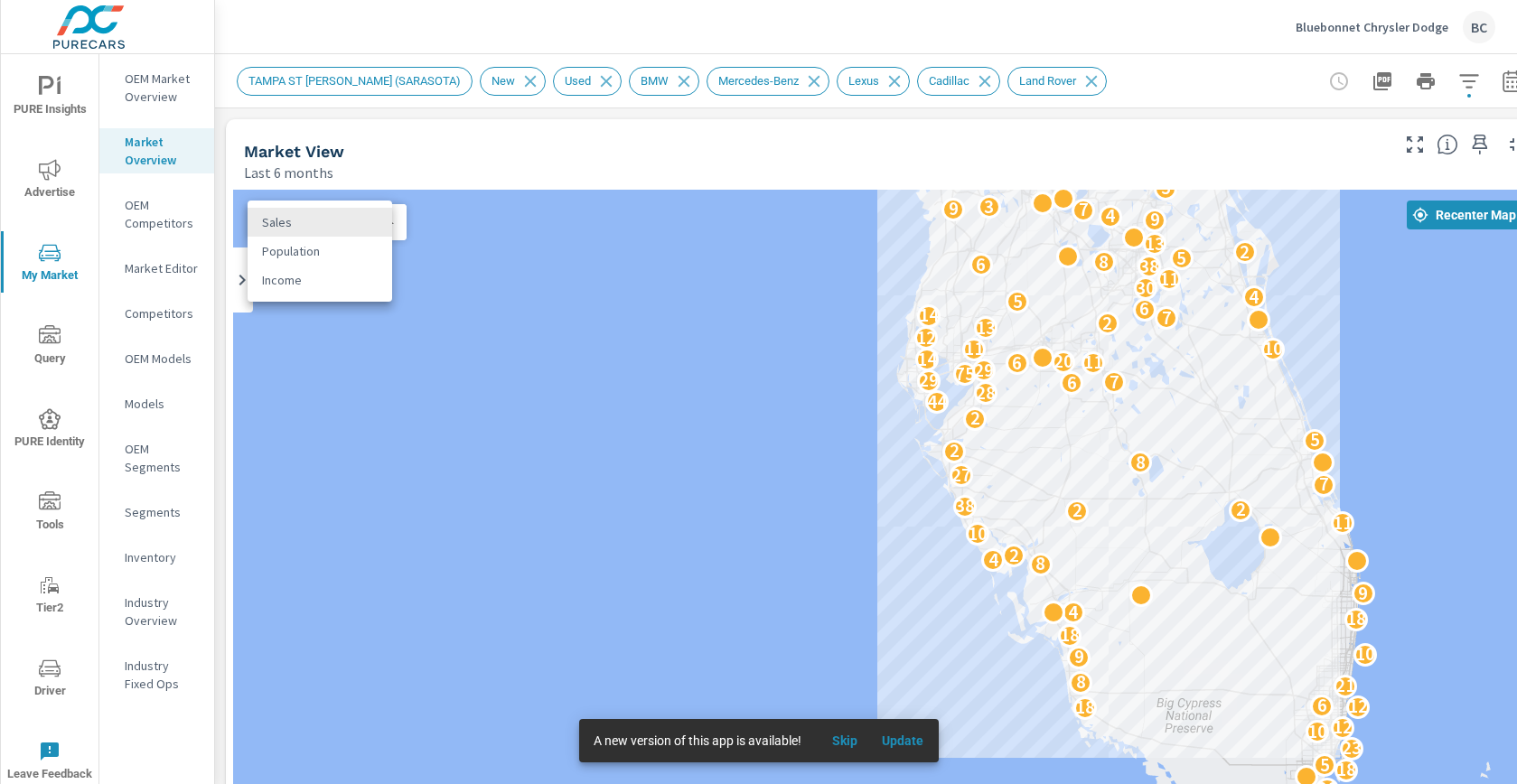
click at [424, 170] on div at bounding box center [758, 392] width 1517 height 784
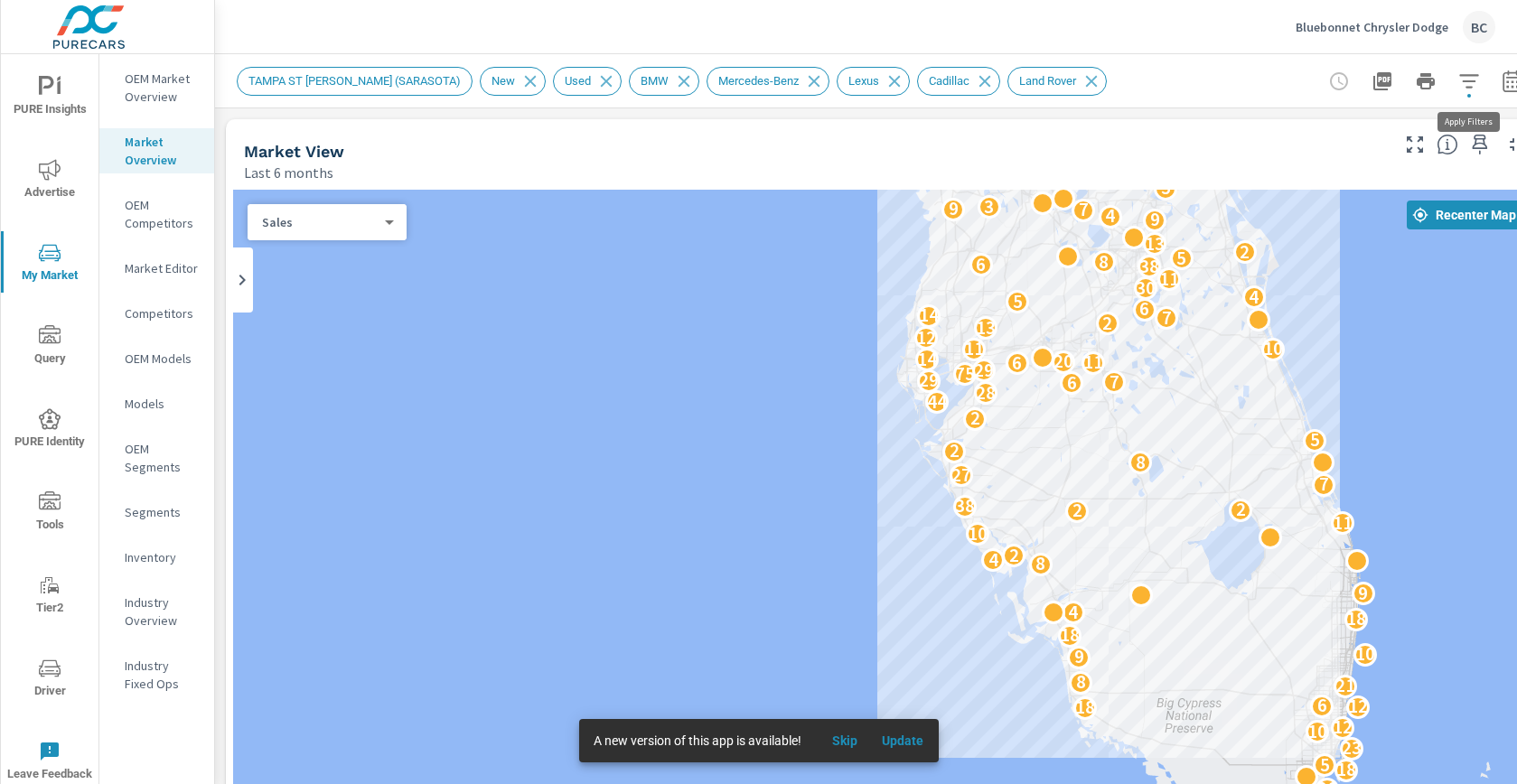
click at [1474, 76] on icon "button" at bounding box center [1470, 81] width 21 height 21
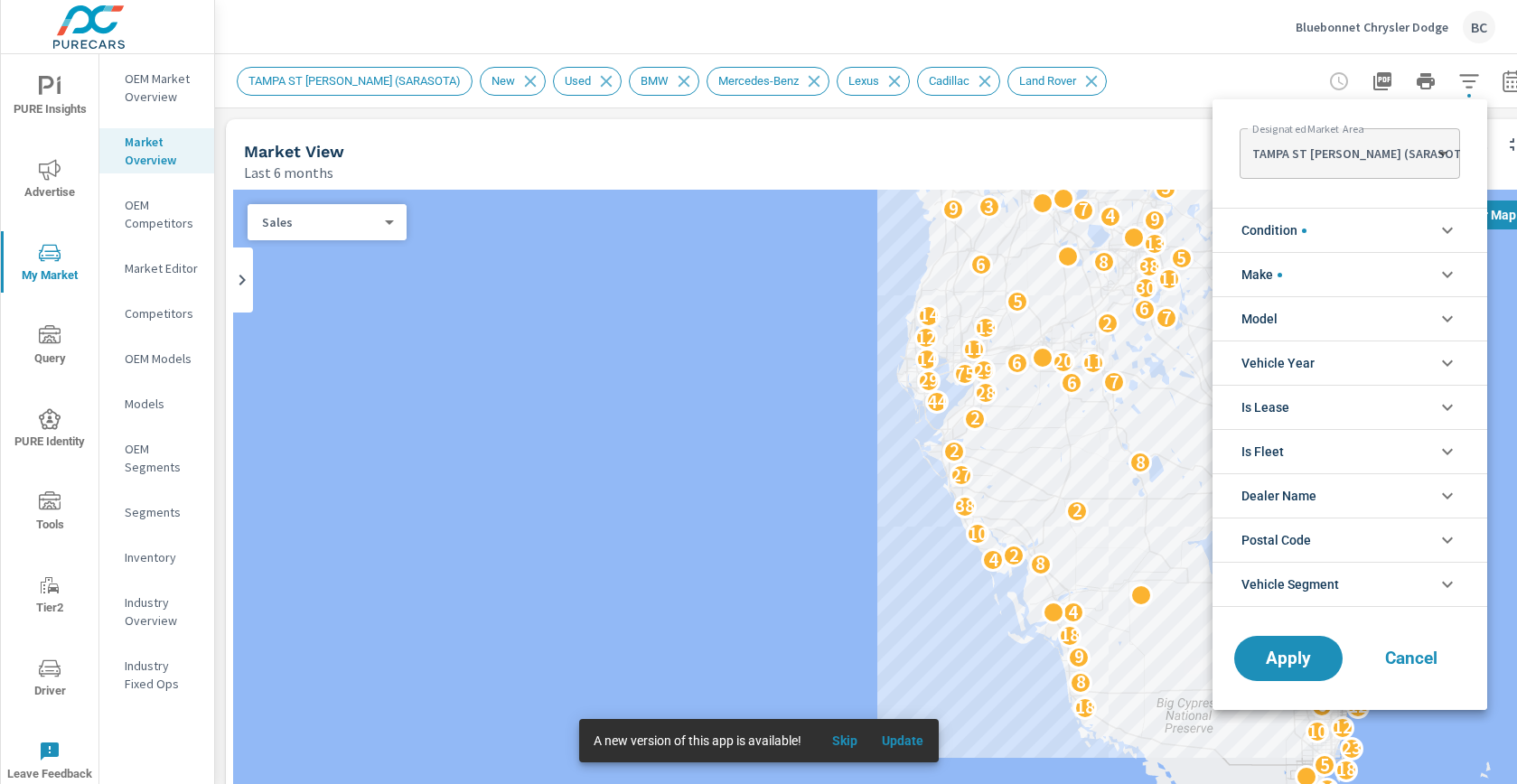
scroll to position [41, 0]
click at [1325, 227] on li "Condition" at bounding box center [1350, 230] width 275 height 44
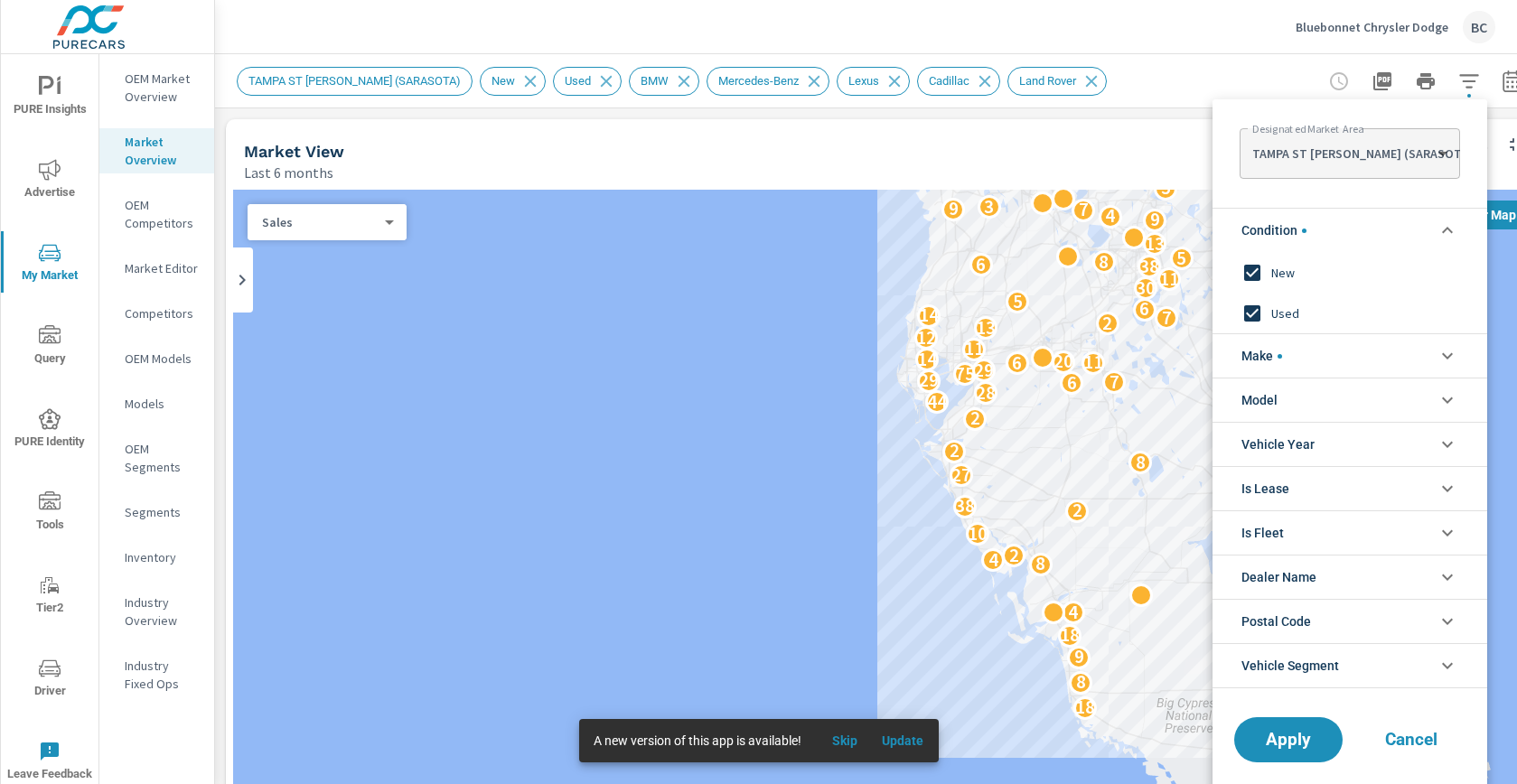
scroll to position [0, 0]
click at [1325, 227] on li "Condition" at bounding box center [1350, 230] width 275 height 44
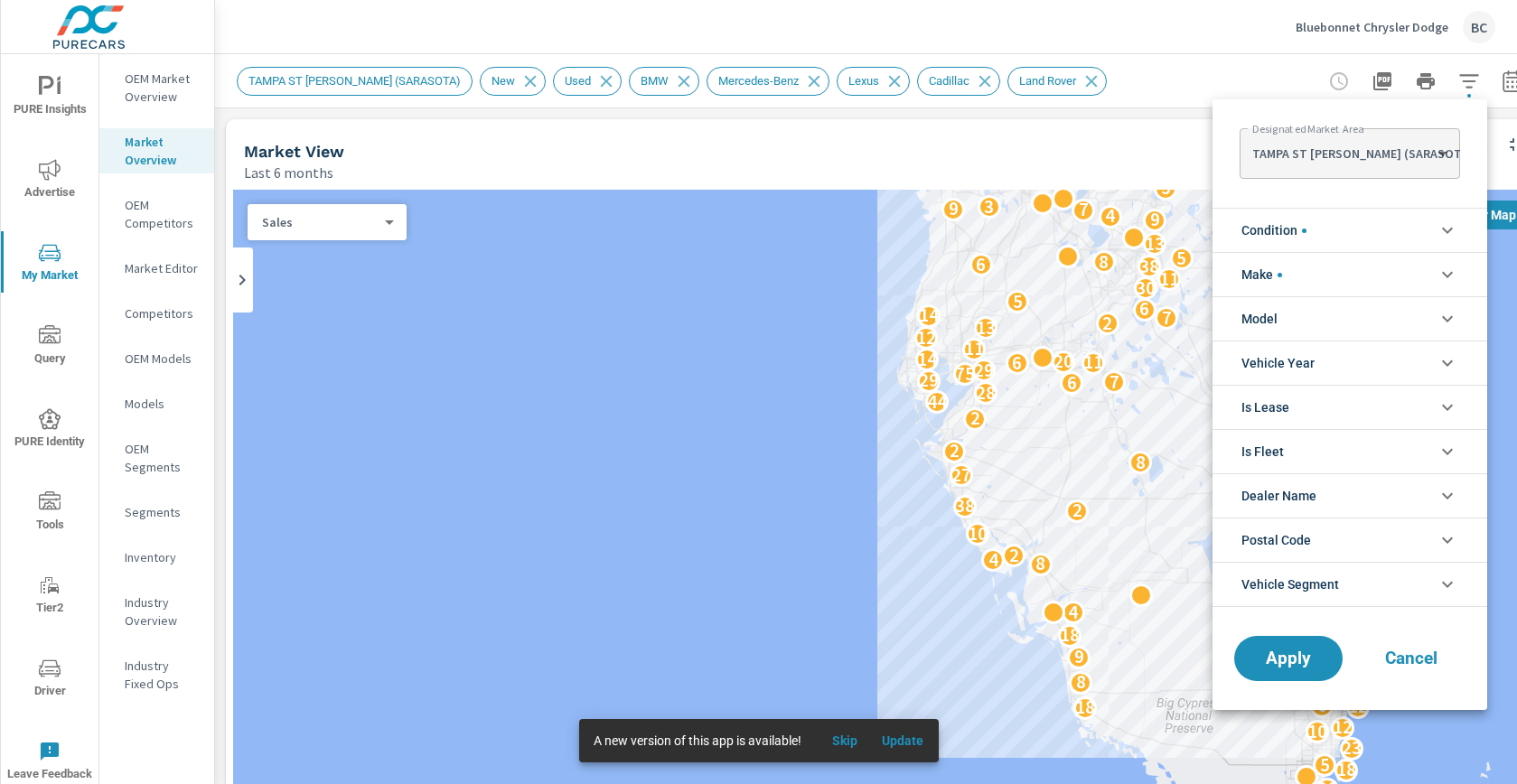
click at [1323, 263] on li "Make" at bounding box center [1350, 275] width 275 height 44
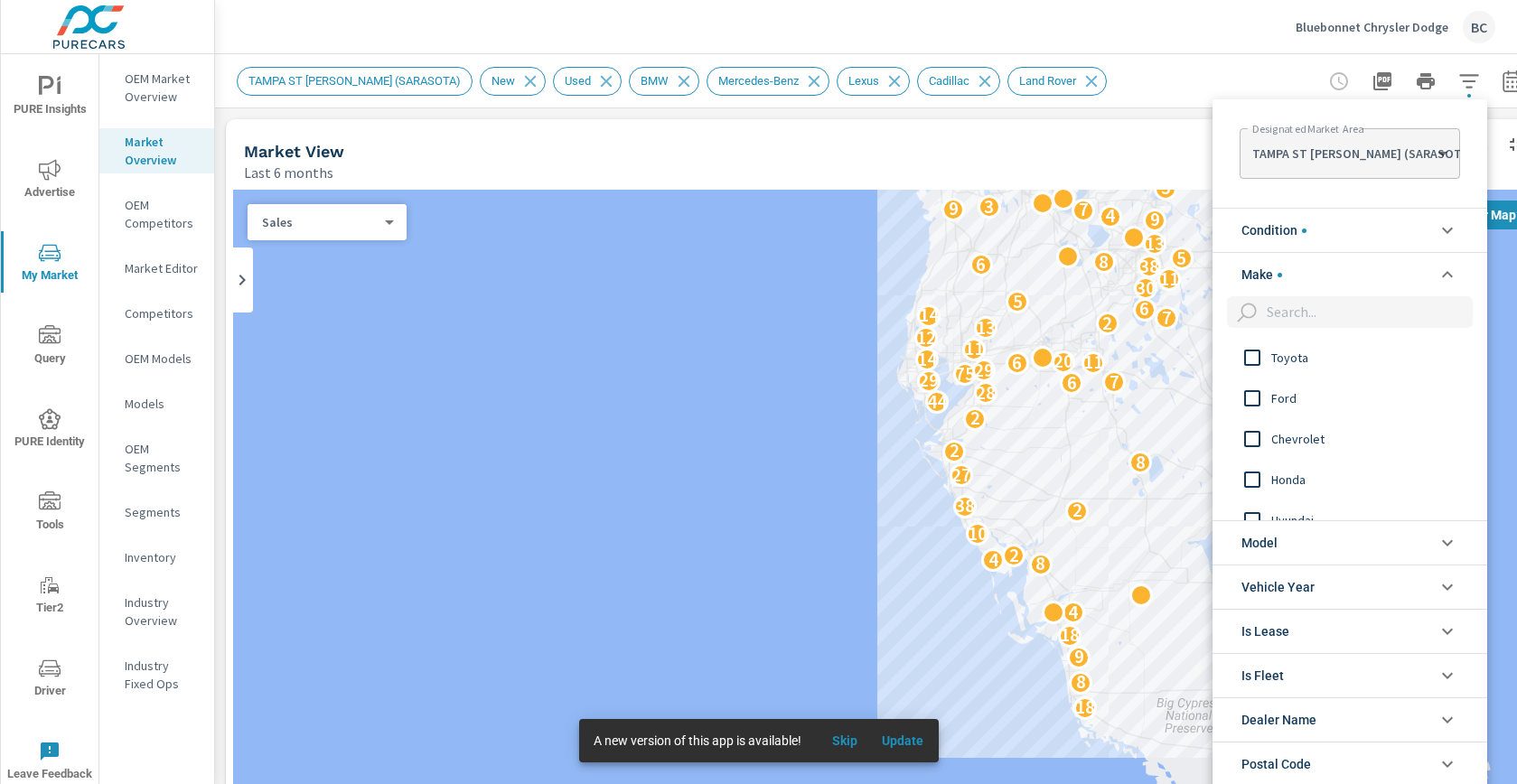
click at [1174, 162] on div at bounding box center [758, 392] width 1517 height 784
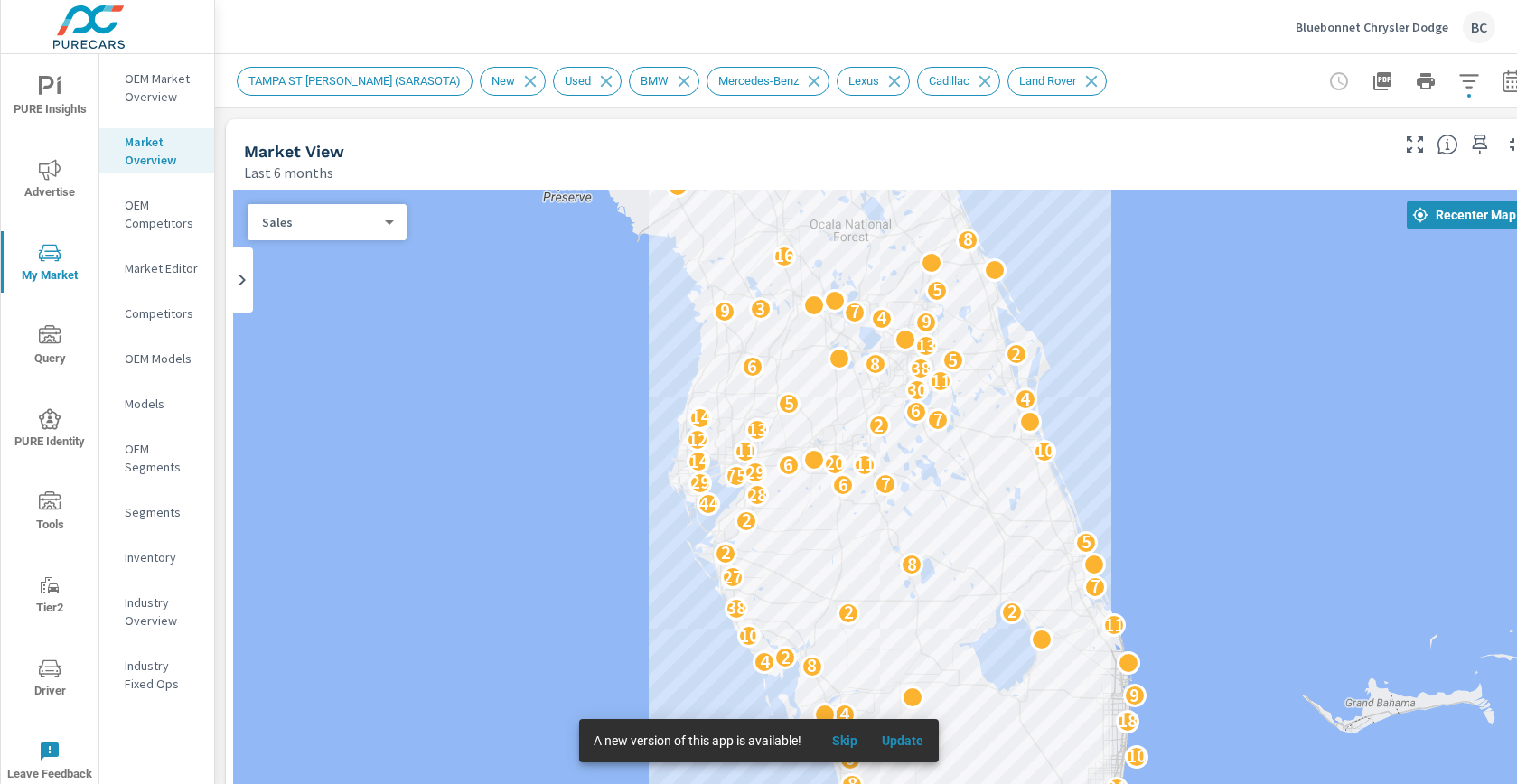
drag, startPoint x: 1206, startPoint y: 337, endPoint x: 976, endPoint y: 439, distance: 251.6
click at [976, 439] on div "5 13 26 18 5 23 10 12 18 12 6 21 8 9 10 18 18 4 9 8 4 2 10 11 2 2 38 7 27 8 2 5…" at bounding box center [884, 556] width 1301 height 734
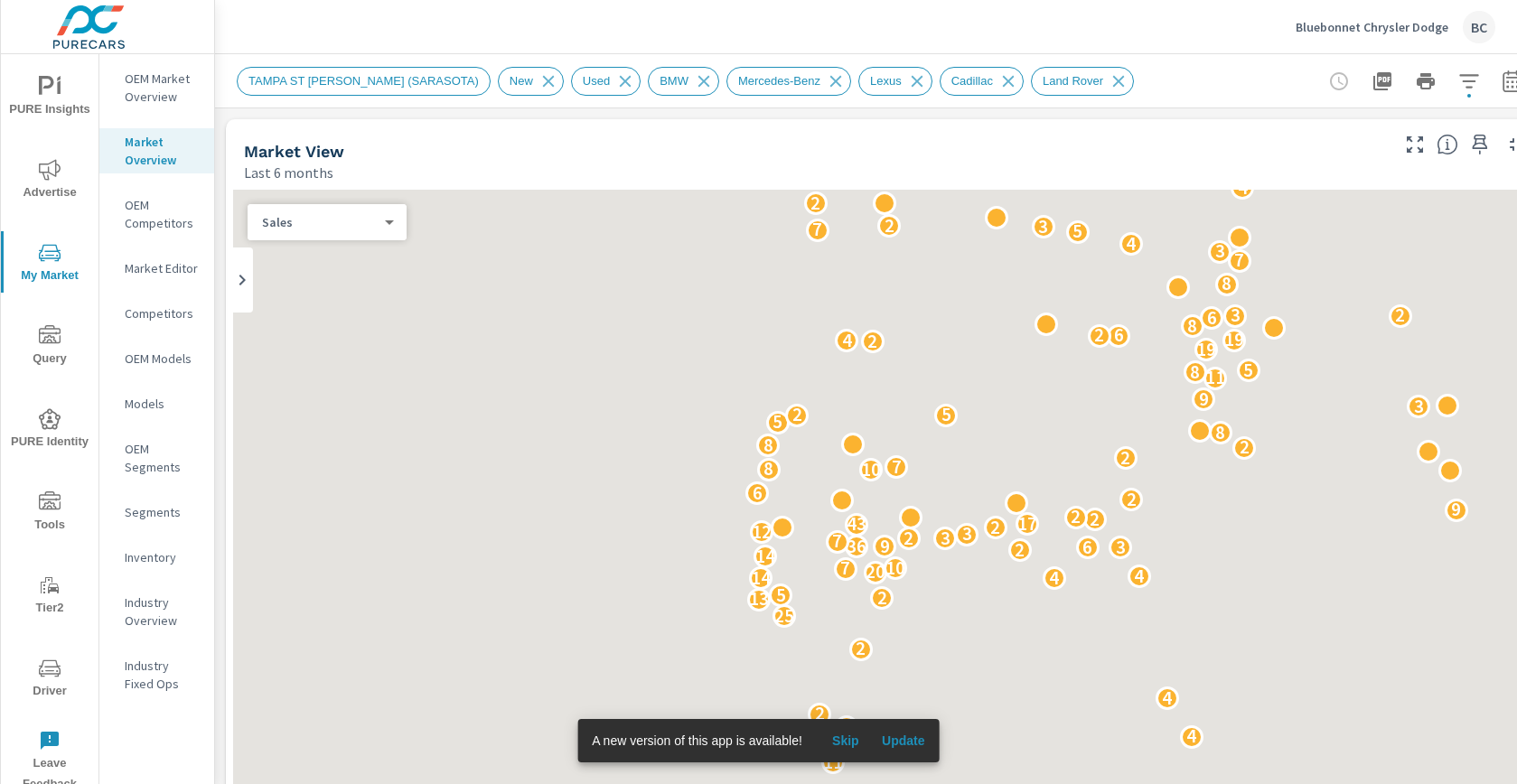
scroll to position [2101, 0]
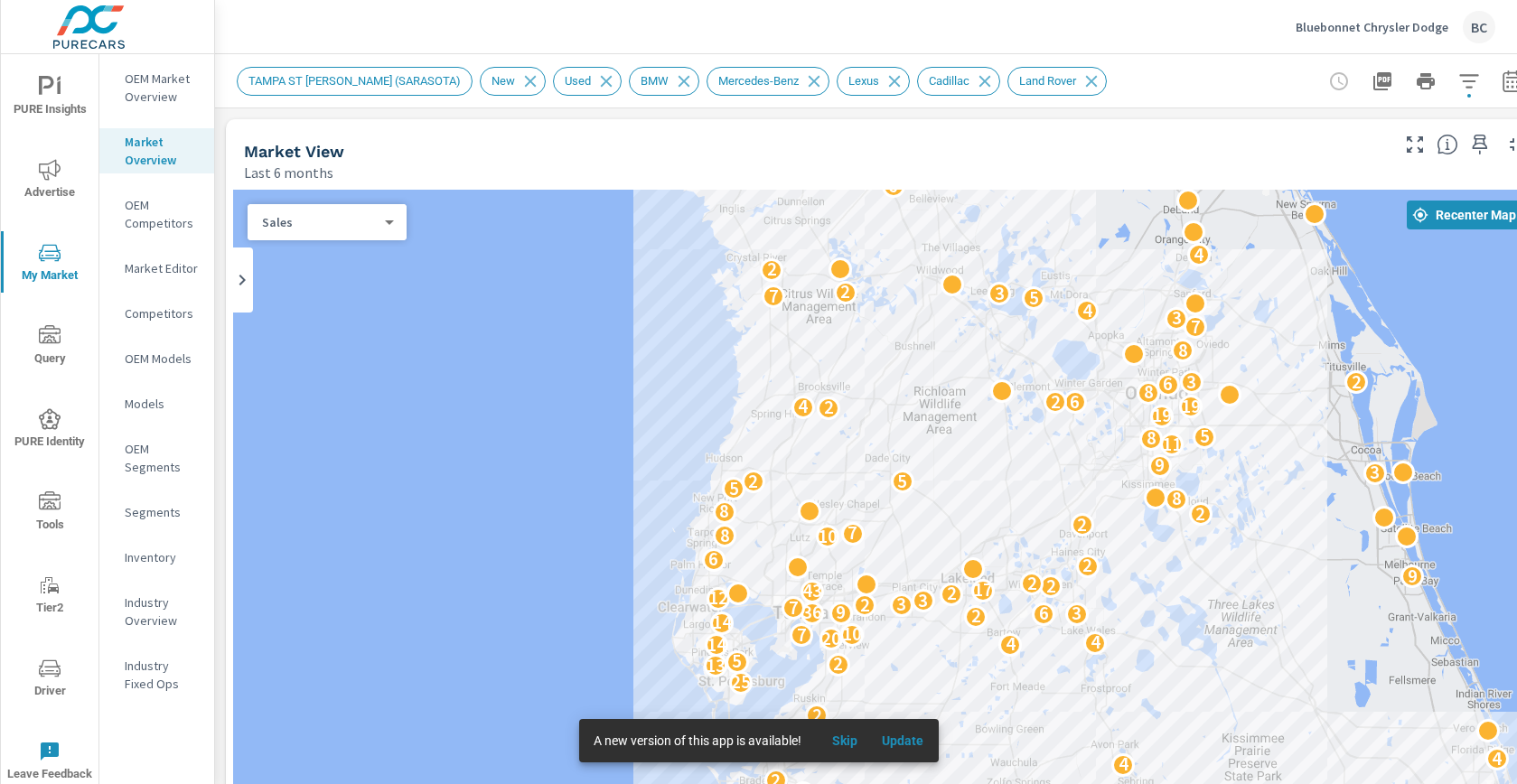
drag, startPoint x: 868, startPoint y: 281, endPoint x: 824, endPoint y: 349, distance: 81.0
click at [824, 349] on div "4 3 3 2 13 2 8 6 2 2 10 2 9 2 2 26 12 7 11 14 4 2 2 4 4 2 25 13 2 5 14 4 4 20 7…" at bounding box center [884, 556] width 1301 height 734
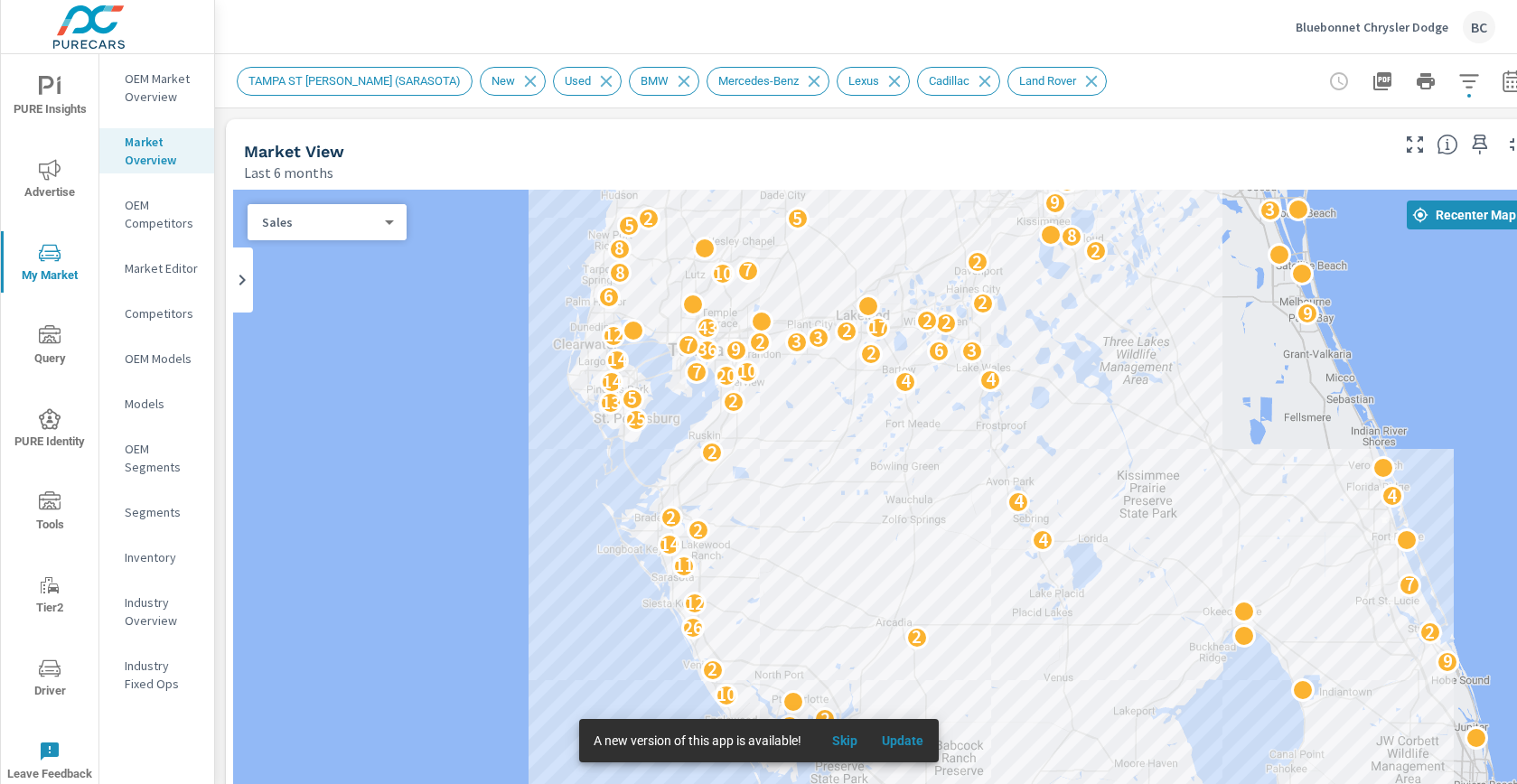
drag, startPoint x: 999, startPoint y: 559, endPoint x: 891, endPoint y: 296, distance: 284.3
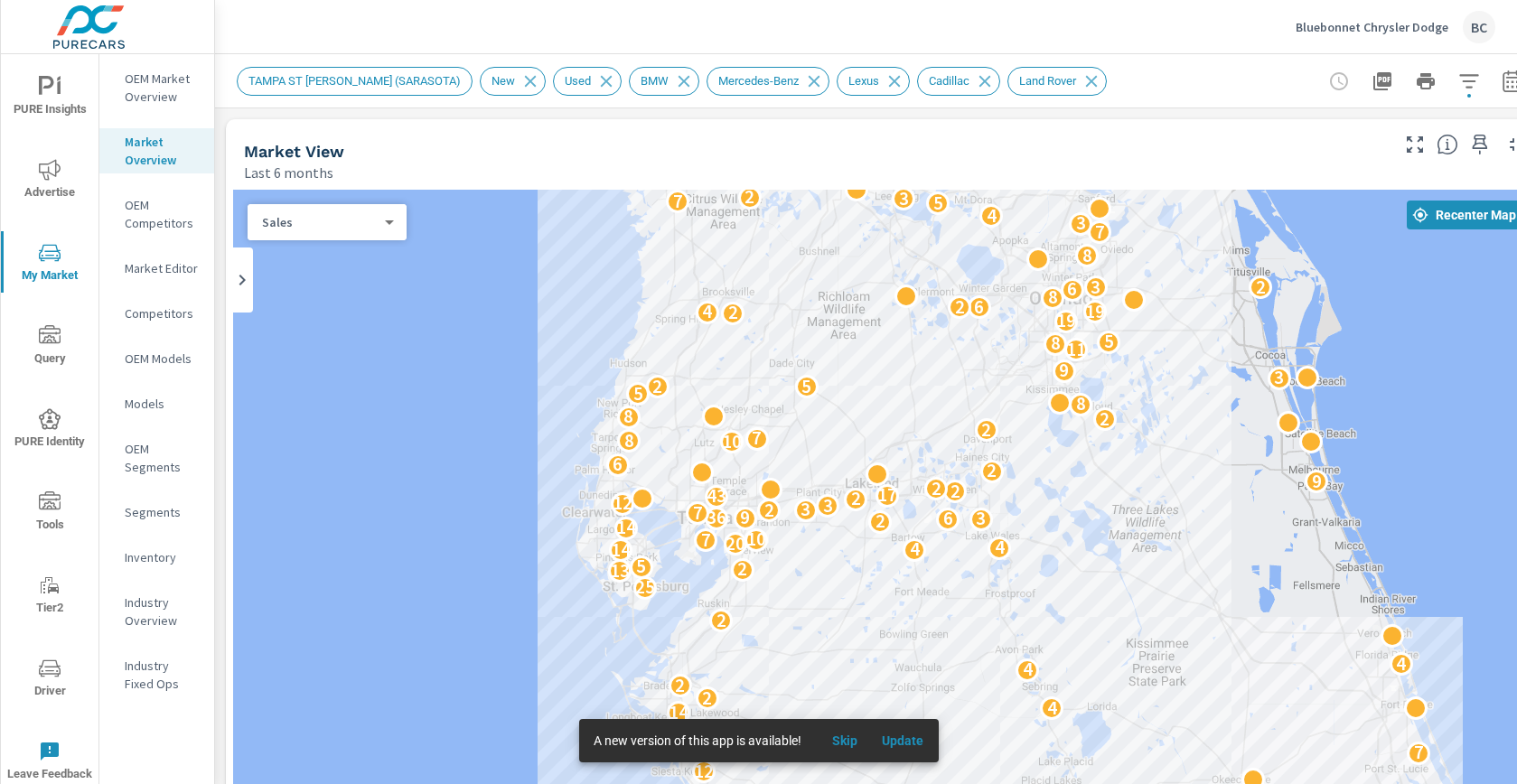
drag, startPoint x: 908, startPoint y: 502, endPoint x: 909, endPoint y: 651, distance: 149.0
click at [916, 672] on div "5 9 4 18 10 2 6 4 4 4 4 17 7 2 3 3 10 2 10 5 8 9 8 8 6 7 3 10 15 7 4 3 2 13 2 8…" at bounding box center [884, 556] width 1301 height 734
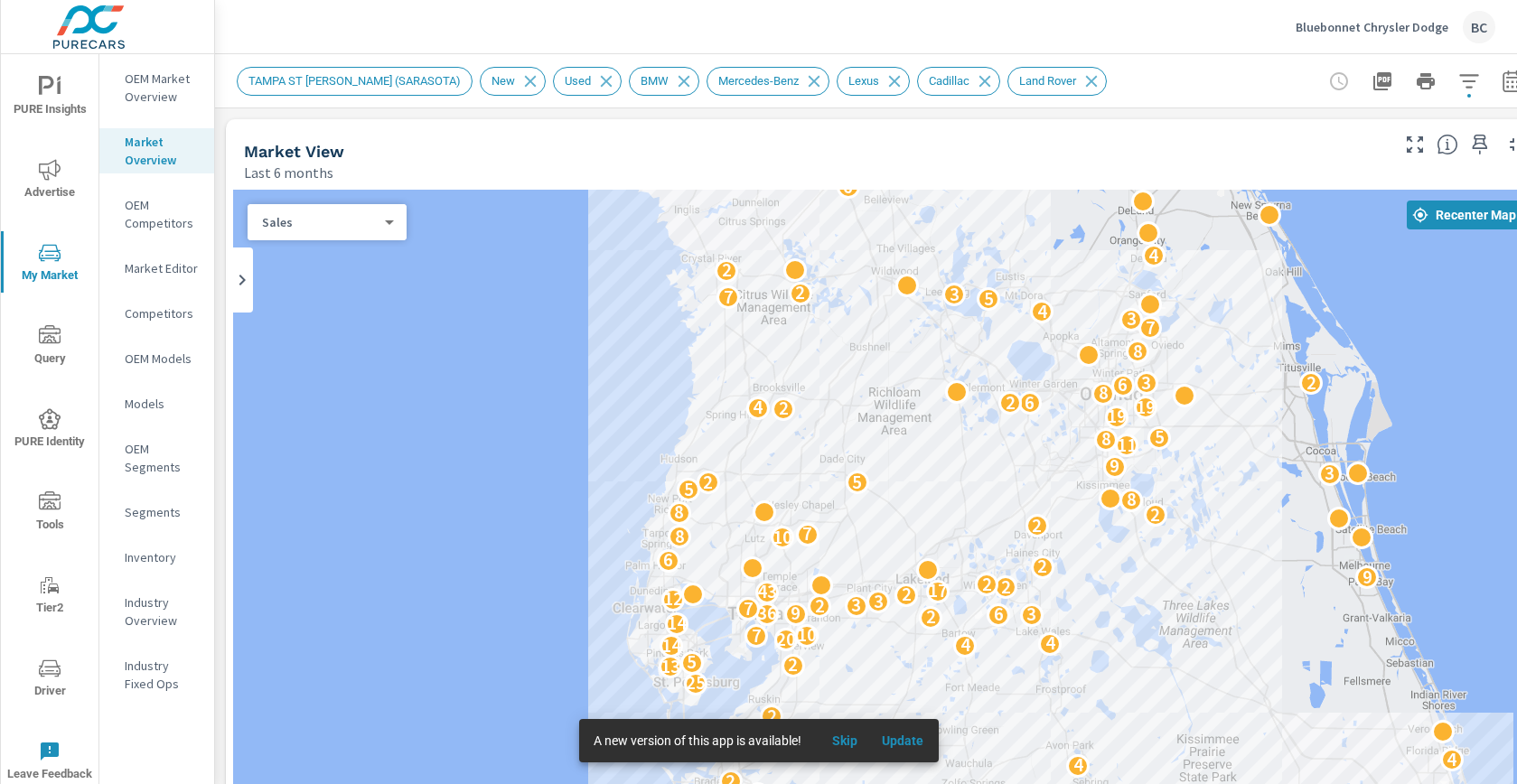
drag, startPoint x: 853, startPoint y: 384, endPoint x: 905, endPoint y: 486, distance: 114.5
click at [905, 486] on div "5 6 3 4 10 5 8 9 8 8 6 7 3 10 15 7 4 3 2 13 2 8 6 2 2 10 2 9 2 2 26 12 7 11 14 …" at bounding box center [884, 556] width 1301 height 734
